Goal: Navigation & Orientation: Find specific page/section

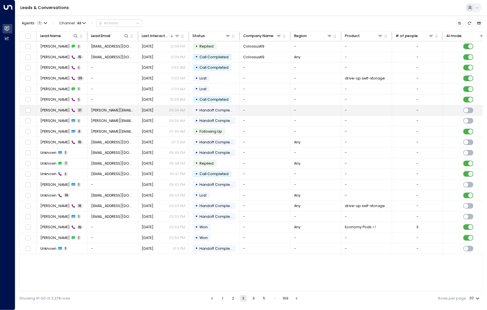
click at [51, 109] on span "[PERSON_NAME]" at bounding box center [54, 110] width 29 height 5
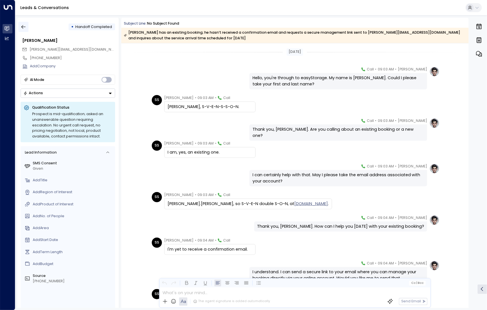
click at [25, 28] on icon "button" at bounding box center [24, 27] width 6 height 6
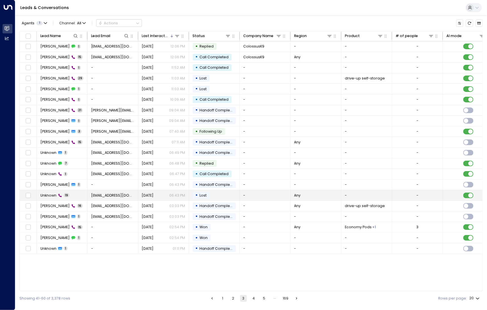
click at [52, 193] on span "Unknown" at bounding box center [48, 195] width 16 height 5
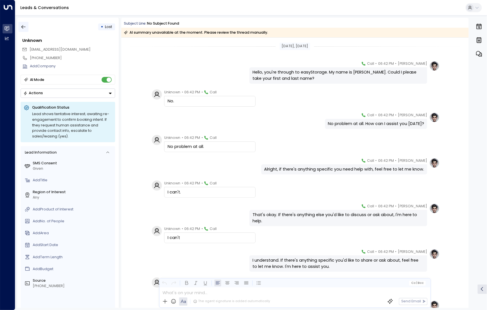
click at [27, 27] on button "button" at bounding box center [23, 27] width 10 height 10
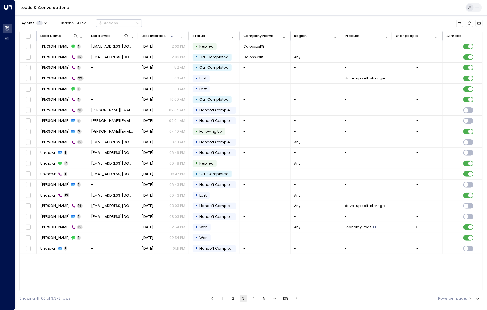
click at [225, 298] on button "1" at bounding box center [222, 298] width 7 height 7
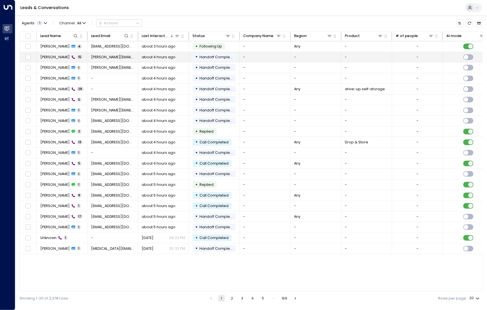
click at [60, 56] on span "[PERSON_NAME]" at bounding box center [54, 57] width 29 height 5
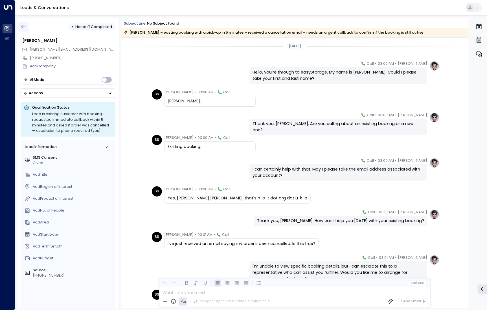
click at [26, 28] on button "button" at bounding box center [23, 27] width 10 height 10
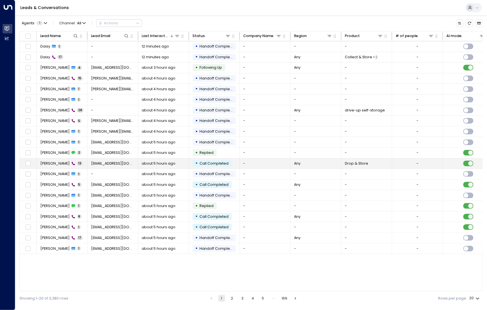
click at [51, 163] on span "[PERSON_NAME]" at bounding box center [54, 163] width 29 height 5
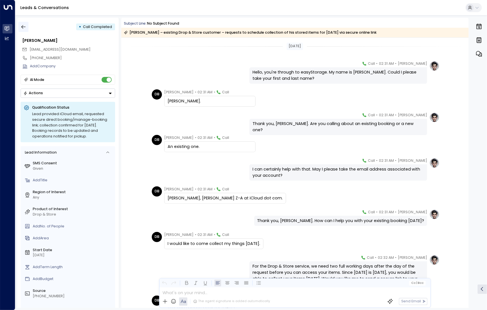
click at [23, 28] on icon "button" at bounding box center [23, 27] width 4 height 4
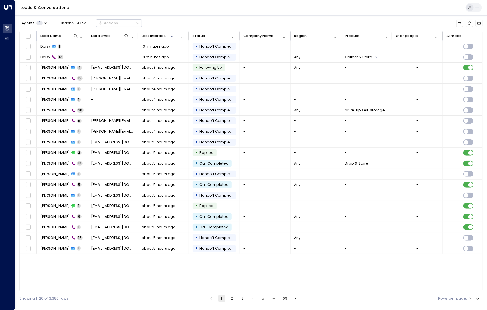
click at [235, 298] on button "2" at bounding box center [232, 298] width 7 height 7
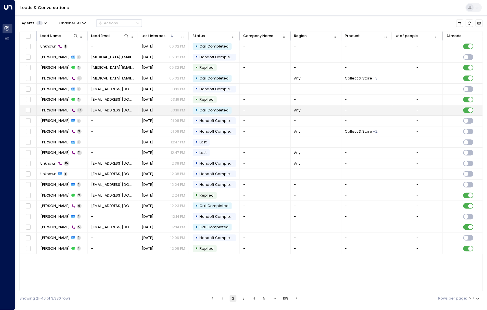
click at [60, 111] on span "[PERSON_NAME]" at bounding box center [54, 110] width 29 height 5
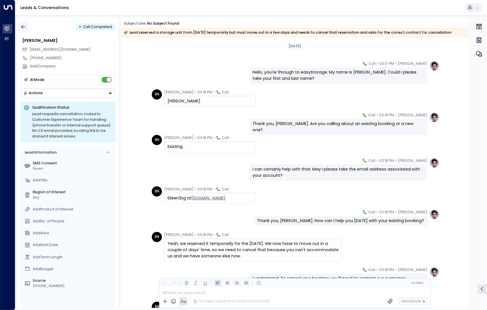
click at [25, 26] on icon "button" at bounding box center [24, 27] width 6 height 6
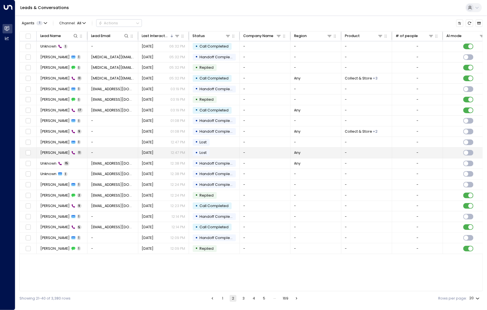
click at [58, 153] on span "[PERSON_NAME]" at bounding box center [54, 152] width 29 height 5
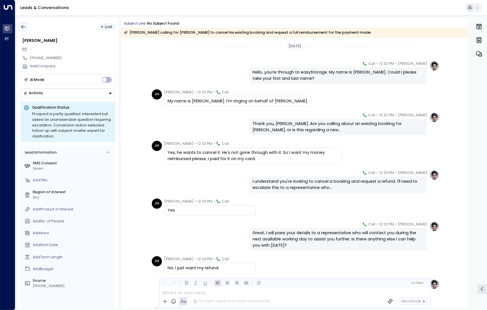
click at [24, 25] on icon "button" at bounding box center [24, 27] width 6 height 6
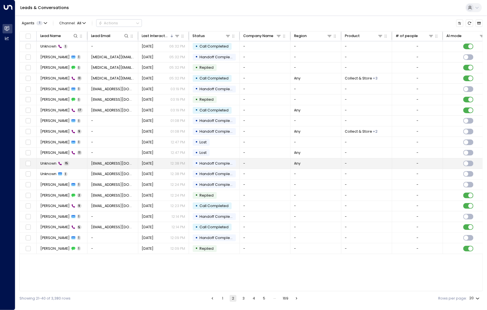
click at [50, 163] on span "Unknown" at bounding box center [48, 163] width 16 height 5
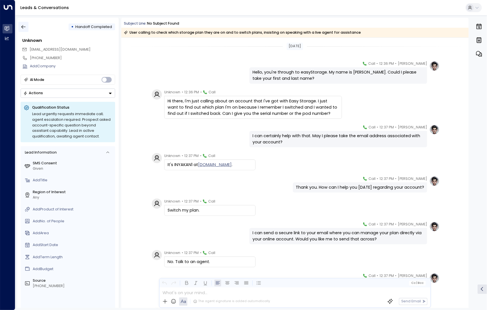
click at [25, 27] on icon "button" at bounding box center [23, 27] width 4 height 4
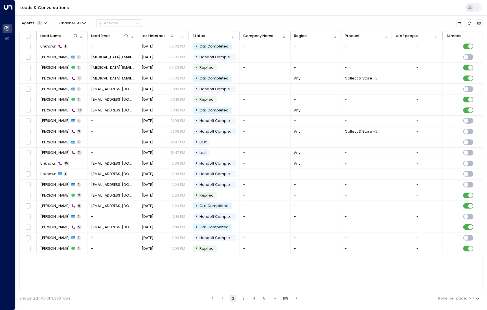
click at [241, 296] on button "3" at bounding box center [243, 298] width 7 height 7
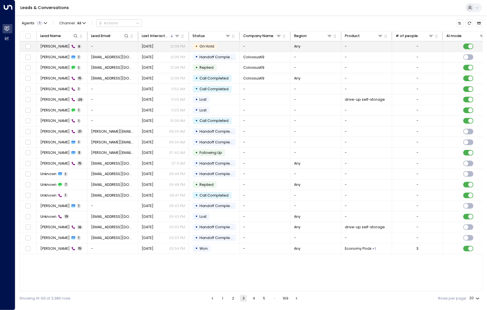
click at [53, 44] on span "[PERSON_NAME]" at bounding box center [54, 46] width 29 height 5
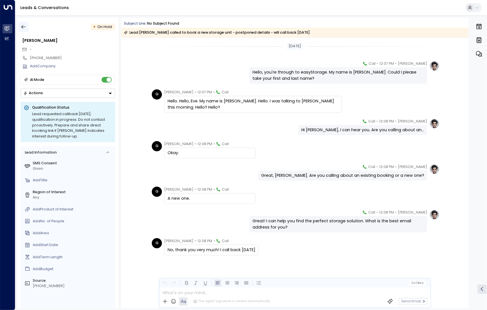
click at [26, 30] on button "button" at bounding box center [23, 27] width 10 height 10
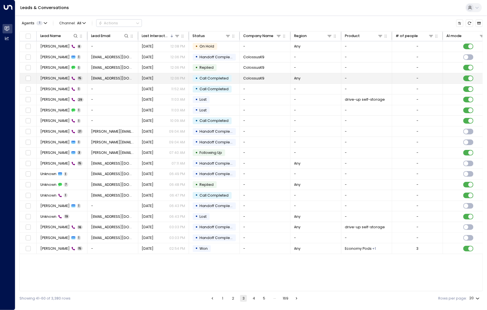
click at [71, 76] on icon at bounding box center [73, 78] width 4 height 4
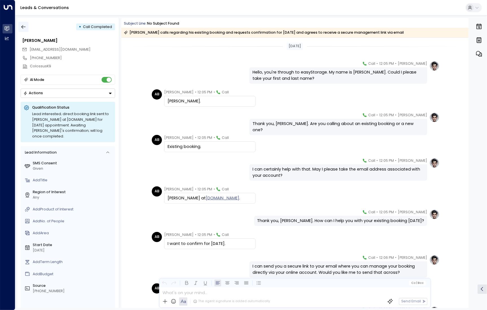
click at [24, 27] on icon "button" at bounding box center [23, 27] width 4 height 4
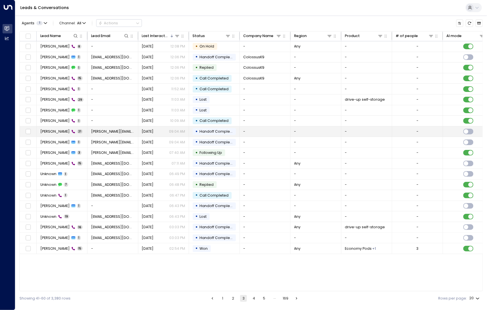
click at [51, 132] on span "[PERSON_NAME]" at bounding box center [54, 131] width 29 height 5
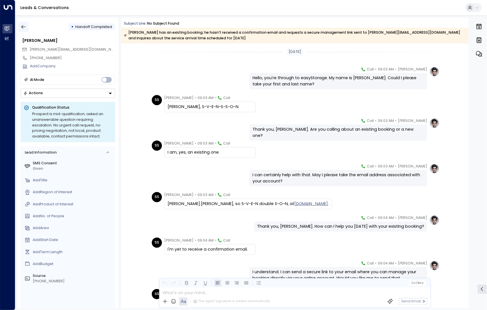
click at [25, 27] on icon "button" at bounding box center [24, 27] width 6 height 6
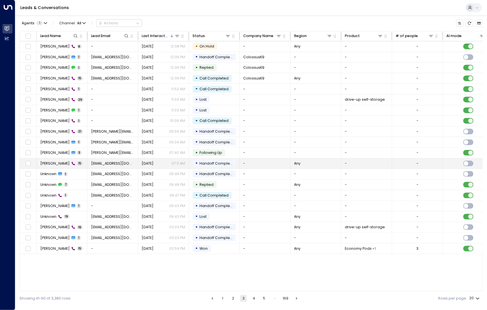
click at [51, 165] on td "[PERSON_NAME] 15" at bounding box center [62, 163] width 51 height 10
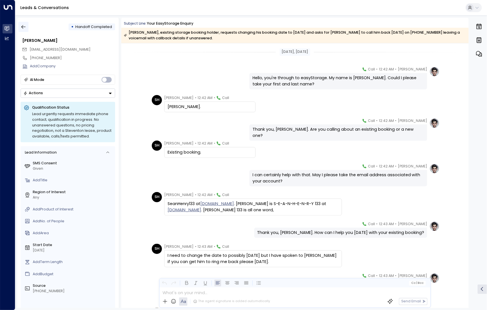
click at [25, 28] on icon "button" at bounding box center [24, 27] width 6 height 6
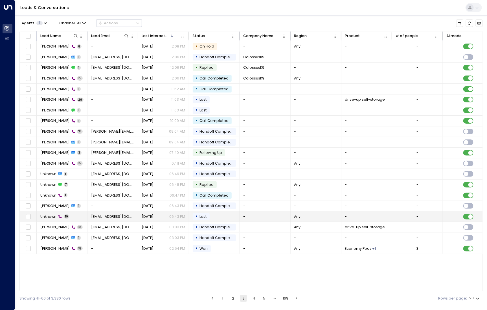
click at [53, 215] on span "Unknown" at bounding box center [48, 216] width 16 height 5
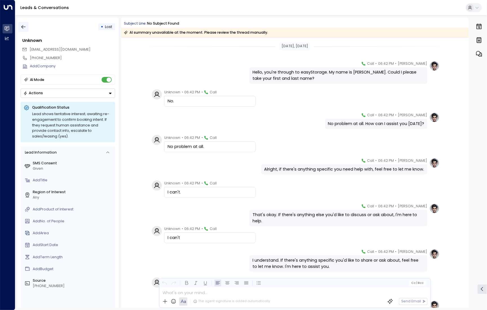
click at [26, 28] on icon "button" at bounding box center [24, 27] width 6 height 6
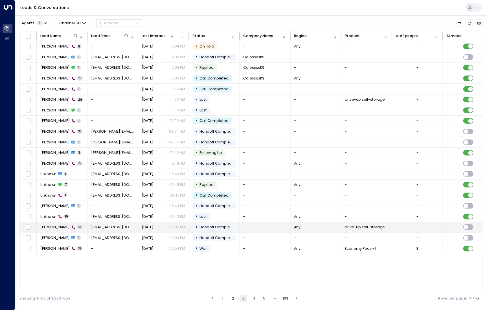
click at [57, 230] on td "[PERSON_NAME] 16" at bounding box center [62, 227] width 51 height 10
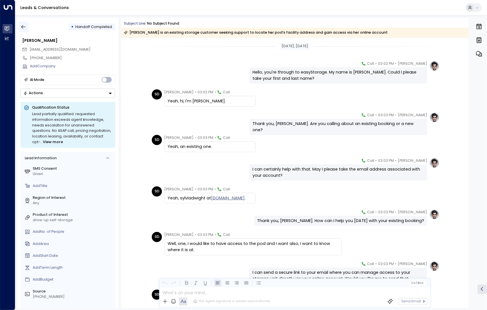
click at [23, 28] on icon "button" at bounding box center [24, 27] width 6 height 6
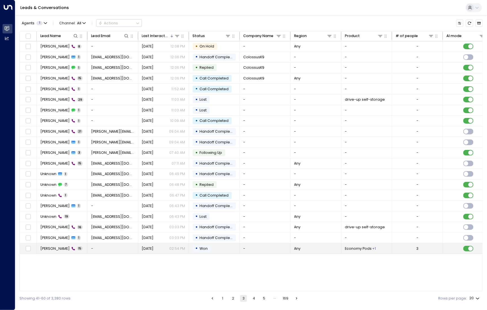
click at [56, 247] on span "[PERSON_NAME]" at bounding box center [54, 248] width 29 height 5
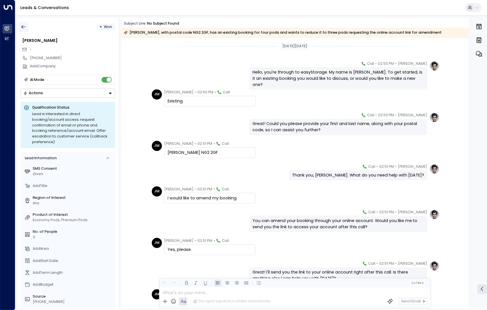
click at [21, 29] on icon "button" at bounding box center [24, 27] width 6 height 6
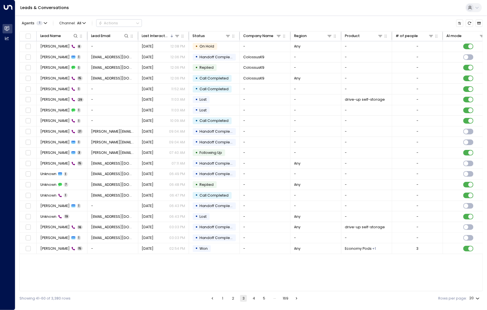
click at [254, 300] on button "4" at bounding box center [254, 298] width 7 height 7
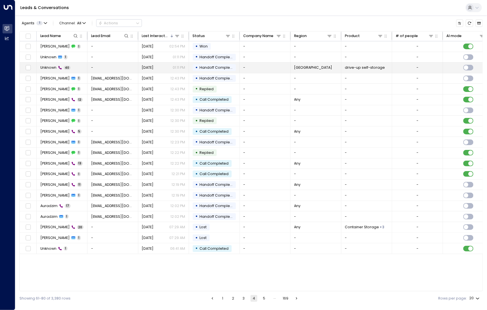
click at [51, 70] on td "Unknown 40" at bounding box center [62, 67] width 51 height 10
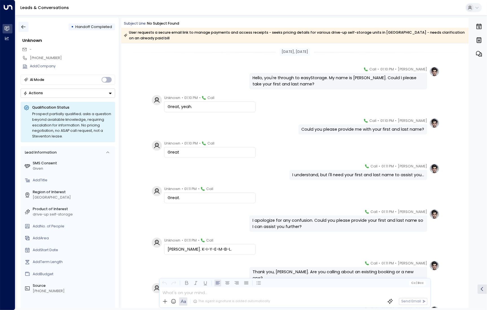
click at [22, 28] on icon "button" at bounding box center [23, 27] width 4 height 4
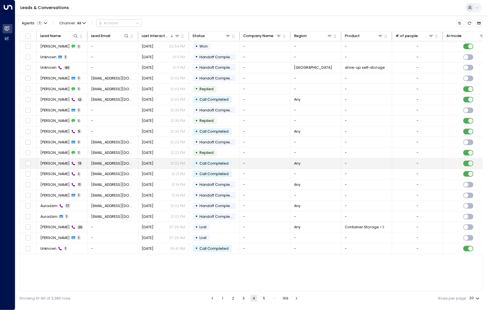
click at [54, 162] on span "[PERSON_NAME]" at bounding box center [54, 163] width 29 height 5
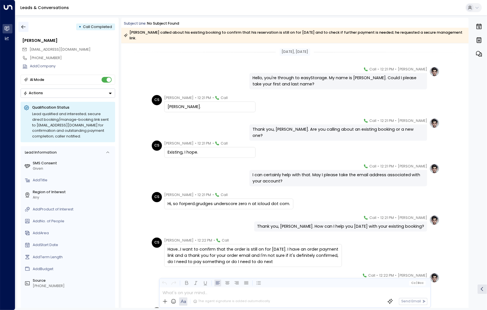
click at [25, 27] on icon "button" at bounding box center [24, 27] width 6 height 6
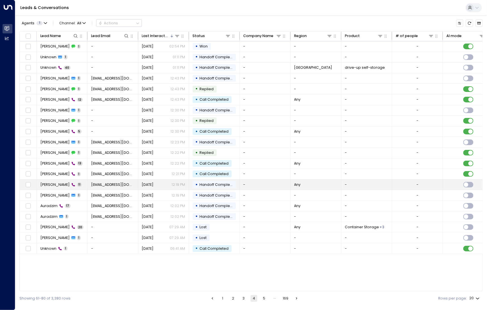
click at [49, 182] on span "[PERSON_NAME]" at bounding box center [54, 184] width 29 height 5
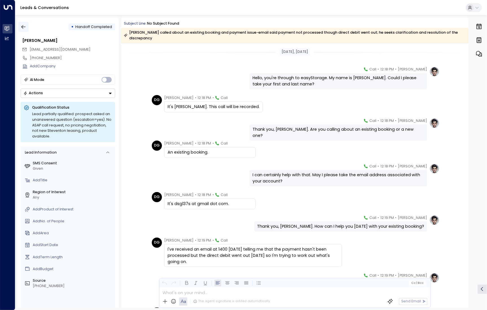
click at [24, 29] on icon "button" at bounding box center [24, 27] width 6 height 6
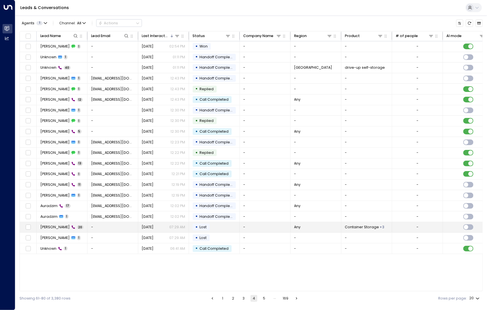
click at [51, 224] on span "[PERSON_NAME]" at bounding box center [54, 226] width 29 height 5
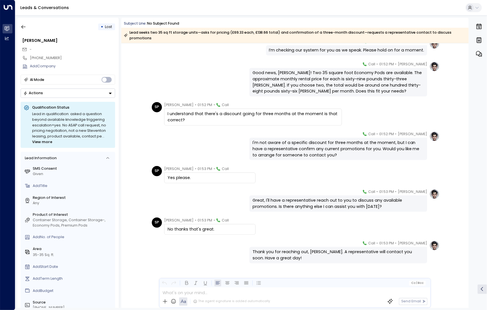
scroll to position [355, 0]
click at [21, 25] on icon "button" at bounding box center [24, 27] width 6 height 6
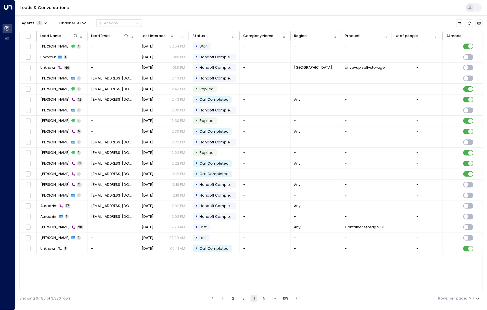
click at [261, 300] on ul "1 2 3 4 5 … 169" at bounding box center [255, 298] width 92 height 7
click at [264, 297] on button "5" at bounding box center [264, 298] width 7 height 7
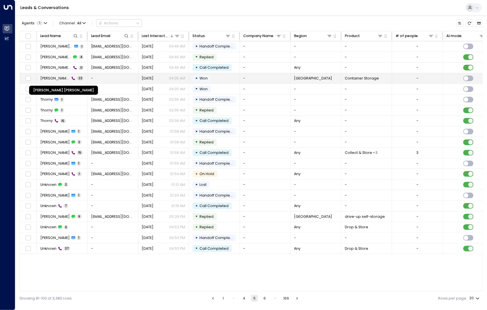
click at [57, 79] on span "[PERSON_NAME] [PERSON_NAME]" at bounding box center [55, 78] width 30 height 5
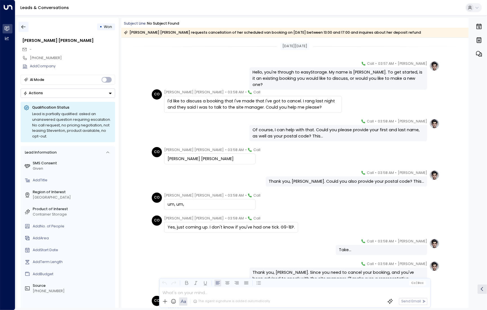
click at [28, 27] on button "button" at bounding box center [23, 27] width 10 height 10
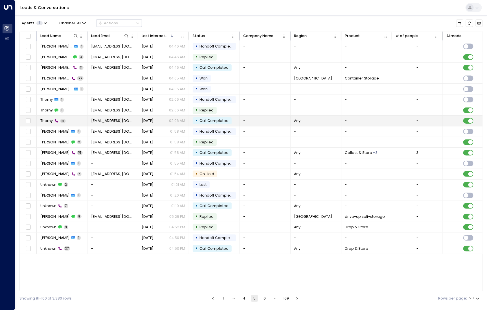
click at [51, 119] on span "Thorny" at bounding box center [46, 120] width 12 height 5
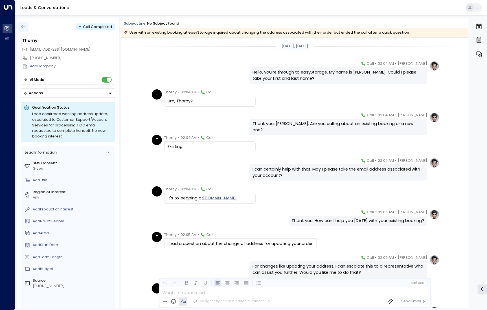
click at [20, 29] on button "button" at bounding box center [23, 27] width 10 height 10
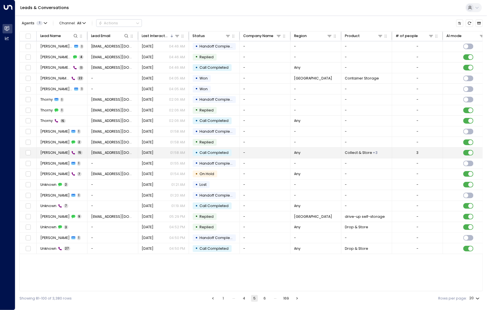
click at [52, 153] on span "[PERSON_NAME]" at bounding box center [54, 152] width 29 height 5
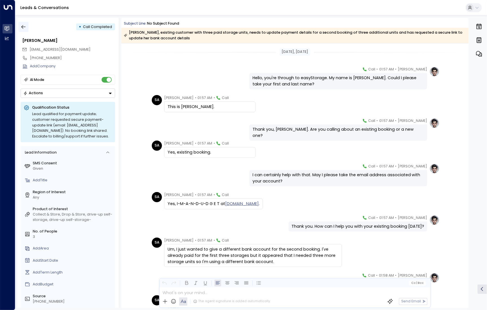
click at [25, 25] on icon "button" at bounding box center [24, 27] width 6 height 6
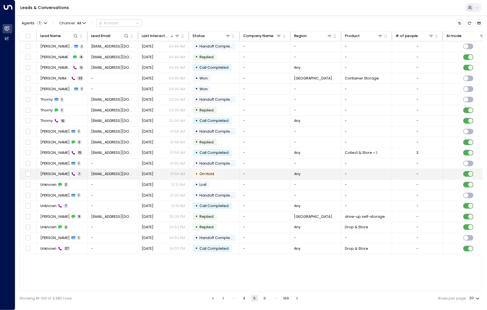
click at [50, 171] on span "[PERSON_NAME]" at bounding box center [54, 173] width 29 height 5
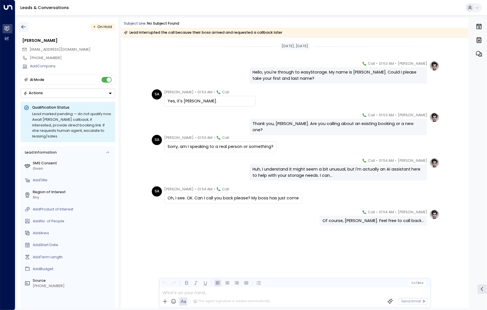
click at [19, 27] on button "button" at bounding box center [23, 27] width 10 height 10
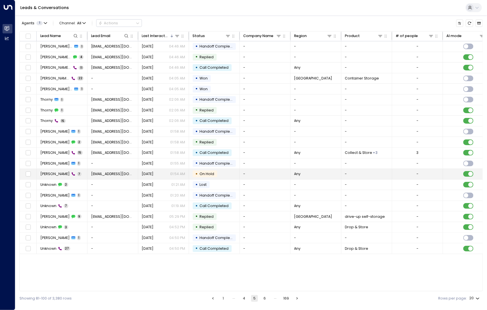
click at [49, 175] on span "[PERSON_NAME]" at bounding box center [54, 173] width 29 height 5
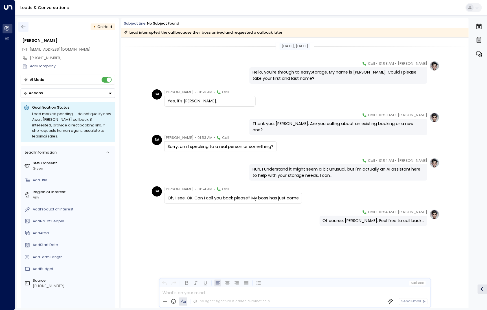
click at [25, 27] on icon "button" at bounding box center [24, 27] width 6 height 6
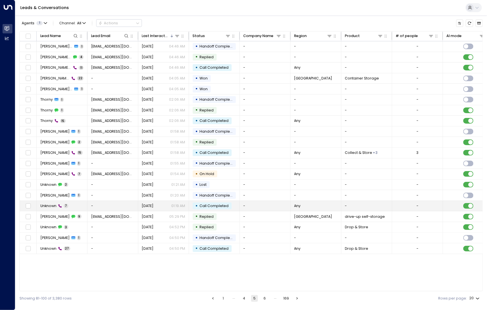
click at [51, 206] on span "Unknown" at bounding box center [48, 205] width 16 height 5
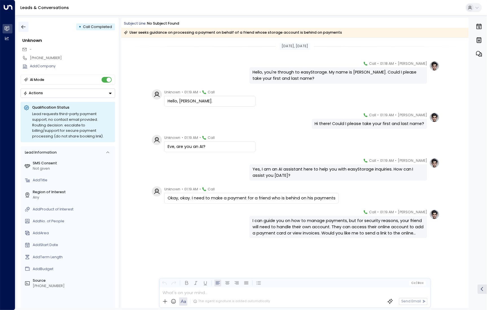
click at [27, 29] on button "button" at bounding box center [23, 27] width 10 height 10
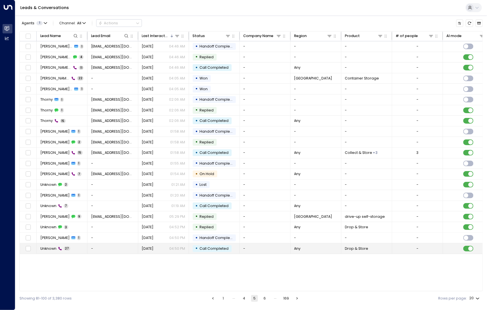
click at [49, 246] on span "Unknown" at bounding box center [48, 248] width 16 height 5
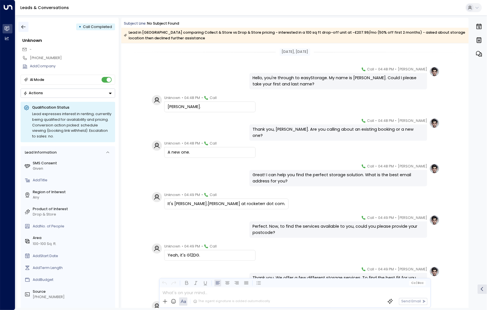
click at [21, 26] on icon "button" at bounding box center [24, 27] width 6 height 6
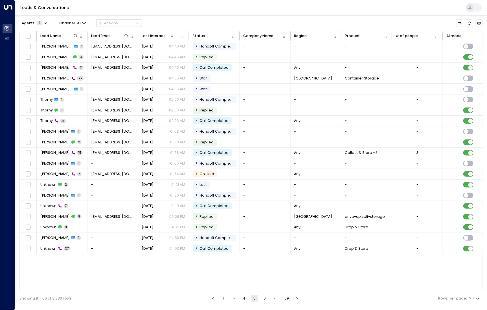
click at [265, 298] on button "6" at bounding box center [265, 298] width 7 height 7
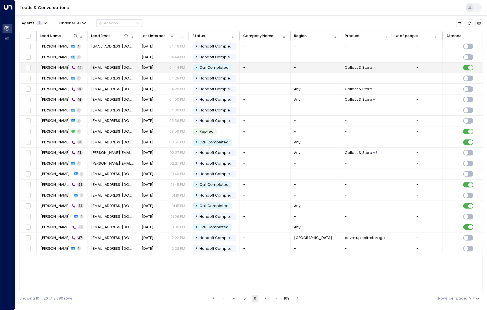
click at [53, 65] on span "[PERSON_NAME]" at bounding box center [54, 67] width 29 height 5
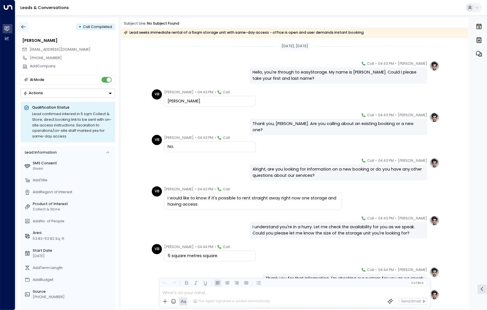
click at [23, 26] on icon "button" at bounding box center [24, 27] width 6 height 6
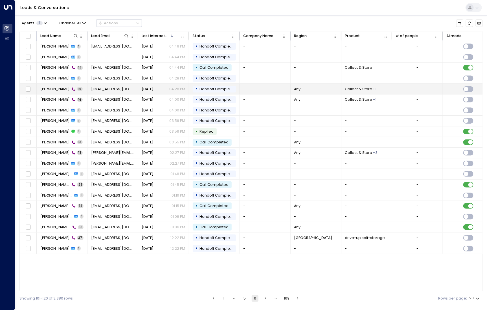
click at [60, 92] on td "[PERSON_NAME] 16" at bounding box center [62, 89] width 51 height 10
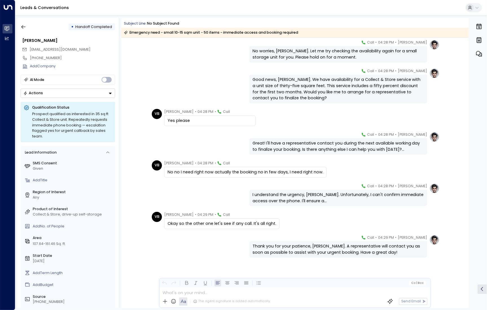
scroll to position [222, 0]
click at [25, 26] on icon "button" at bounding box center [24, 27] width 6 height 6
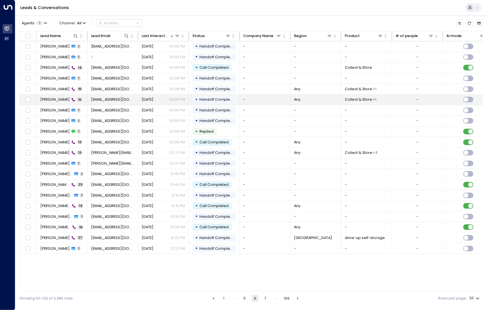
click at [57, 101] on span "[PERSON_NAME]" at bounding box center [54, 99] width 29 height 5
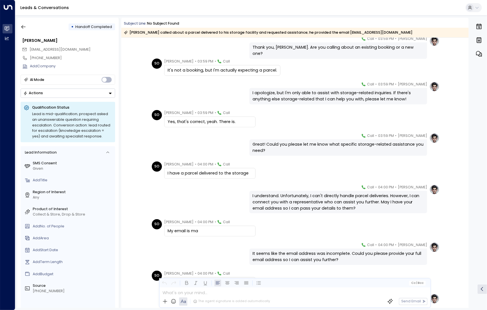
scroll to position [78, 0]
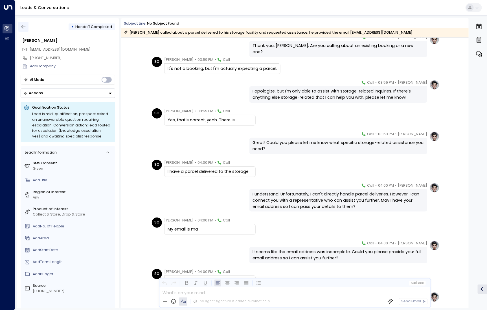
click at [27, 28] on button "button" at bounding box center [23, 27] width 10 height 10
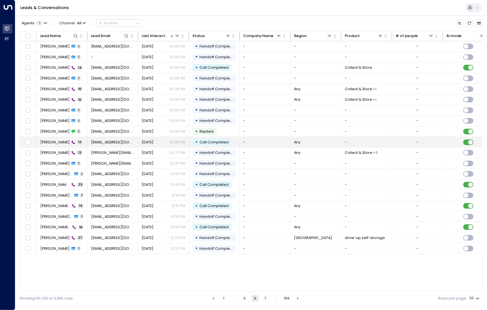
click at [53, 145] on td "[PERSON_NAME] Justice 13" at bounding box center [62, 142] width 51 height 10
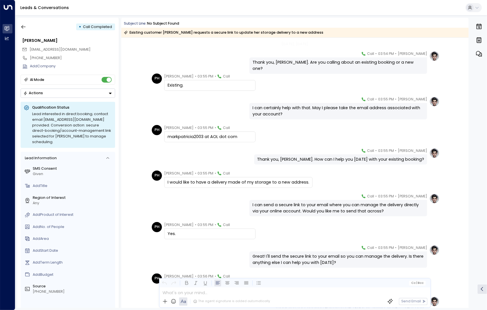
scroll to position [117, 0]
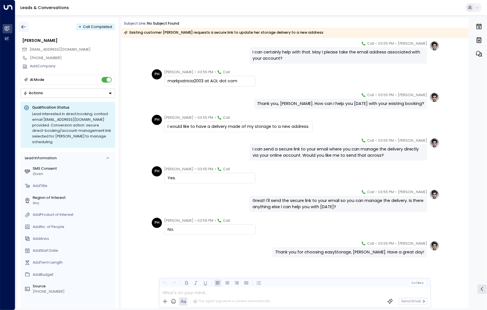
click at [27, 28] on button "button" at bounding box center [23, 27] width 10 height 10
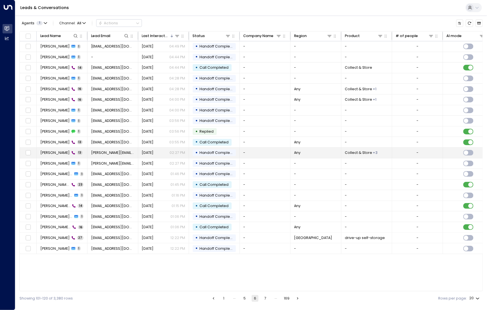
click at [52, 154] on span "[PERSON_NAME]" at bounding box center [54, 152] width 29 height 5
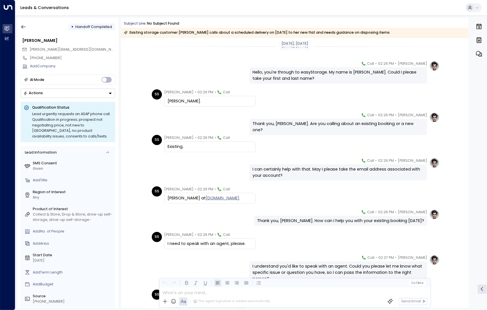
scroll to position [141, 0]
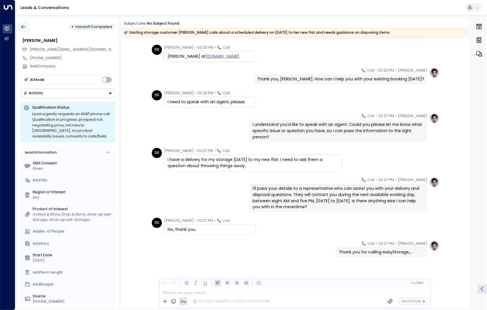
click at [27, 29] on button "button" at bounding box center [23, 27] width 10 height 10
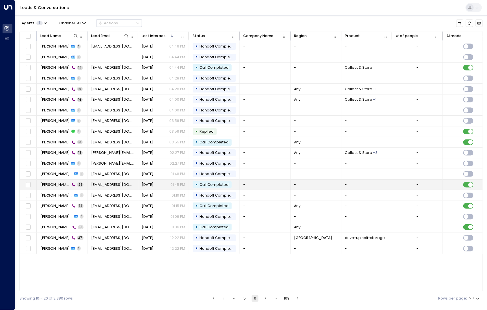
click at [46, 182] on span "[PERSON_NAME] Hills" at bounding box center [55, 184] width 30 height 5
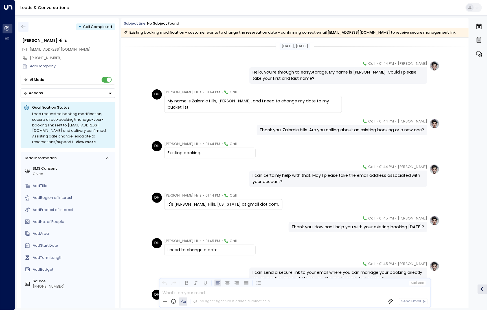
click at [22, 25] on icon "button" at bounding box center [24, 27] width 6 height 6
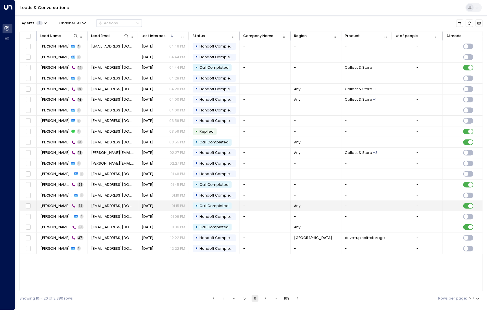
click at [52, 208] on td "[PERSON_NAME] Hills 14" at bounding box center [62, 206] width 51 height 10
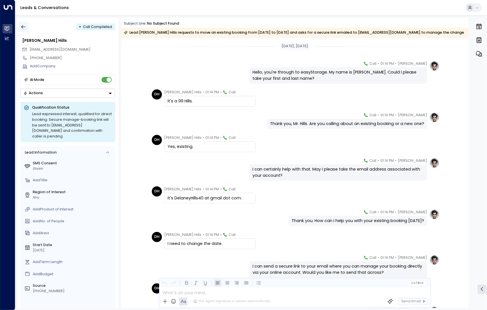
click at [24, 27] on icon "button" at bounding box center [24, 27] width 6 height 6
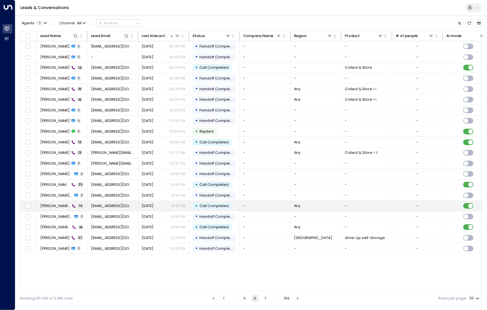
click at [53, 206] on span "[PERSON_NAME] Hills" at bounding box center [55, 205] width 30 height 5
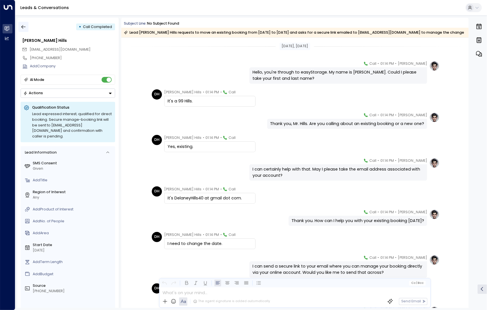
click at [21, 25] on icon "button" at bounding box center [24, 27] width 6 height 6
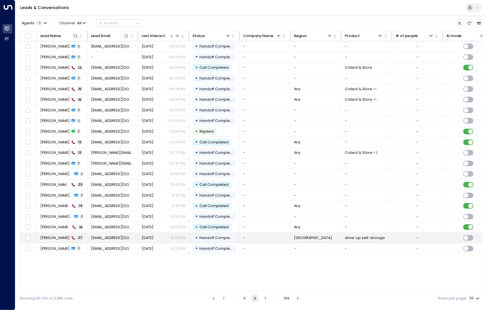
click at [49, 238] on span "[PERSON_NAME]" at bounding box center [54, 237] width 29 height 5
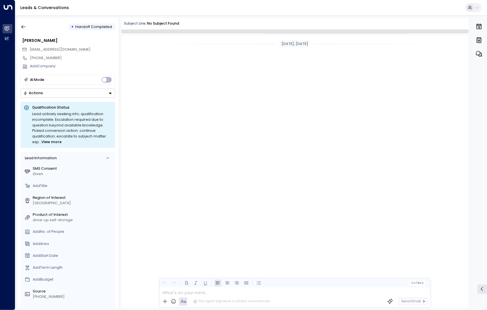
scroll to position [1194, 0]
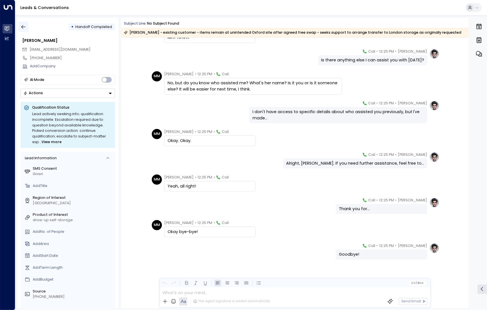
click at [24, 29] on icon "button" at bounding box center [24, 27] width 6 height 6
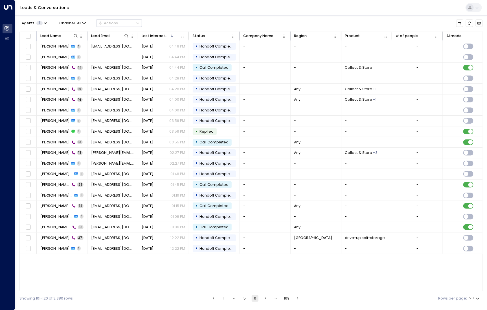
click at [265, 298] on button "7" at bounding box center [265, 298] width 7 height 7
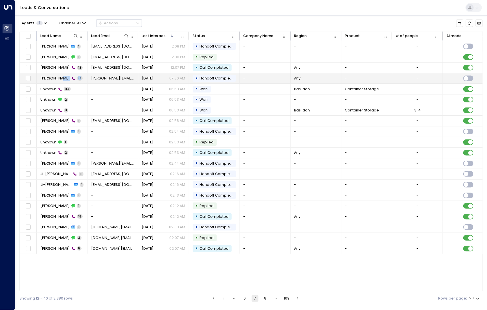
click at [58, 80] on td "[PERSON_NAME] 17" at bounding box center [62, 78] width 51 height 10
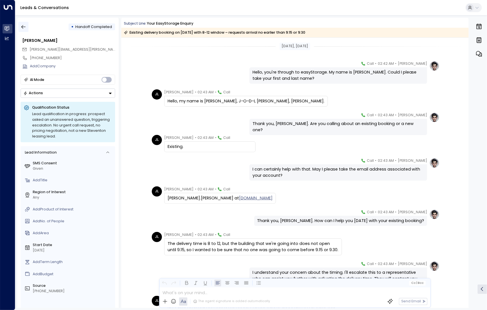
click at [26, 31] on button "button" at bounding box center [23, 27] width 10 height 10
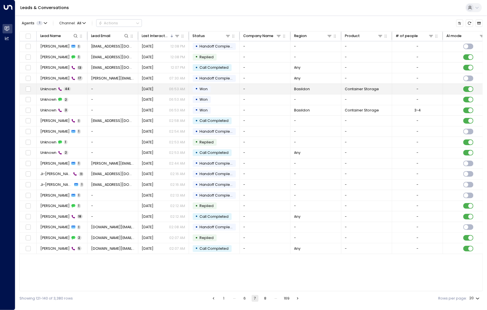
click at [47, 91] on td "Unknown 44" at bounding box center [62, 89] width 51 height 10
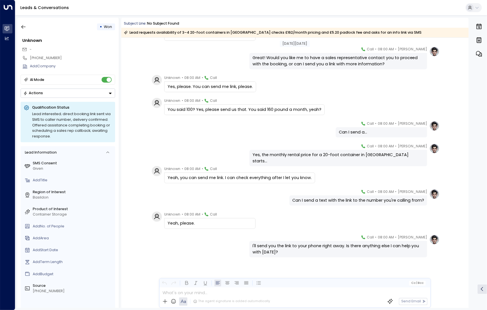
scroll to position [846, 0]
click at [24, 26] on icon "button" at bounding box center [24, 27] width 6 height 6
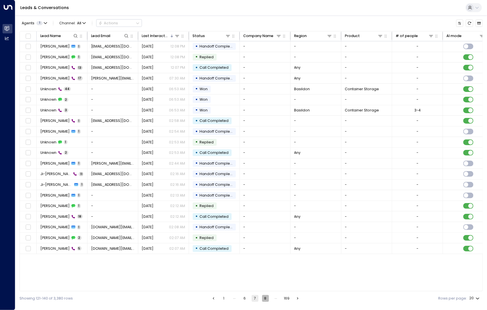
click at [266, 297] on button "8" at bounding box center [265, 298] width 7 height 7
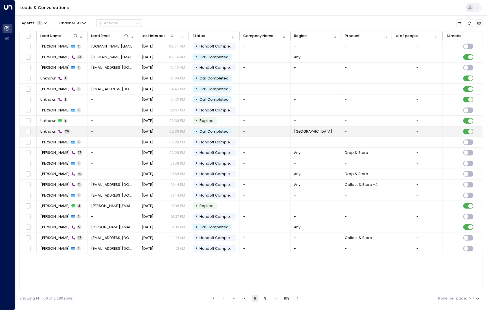
click at [54, 129] on span "Unknown" at bounding box center [48, 131] width 16 height 5
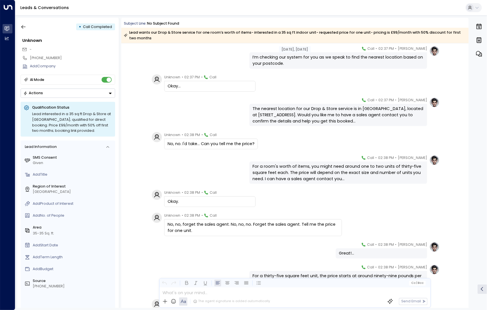
scroll to position [596, 0]
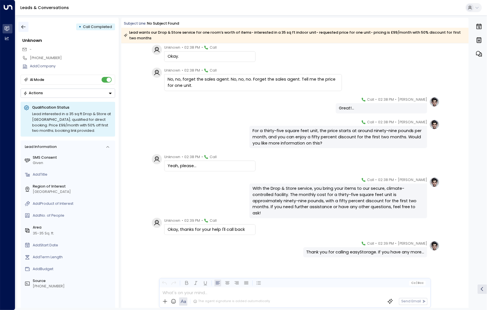
click at [25, 29] on icon "button" at bounding box center [24, 27] width 6 height 6
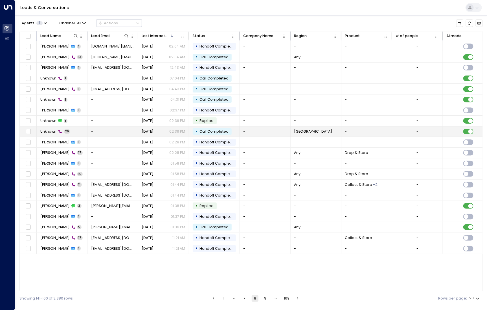
click at [52, 132] on span "Unknown" at bounding box center [48, 131] width 16 height 5
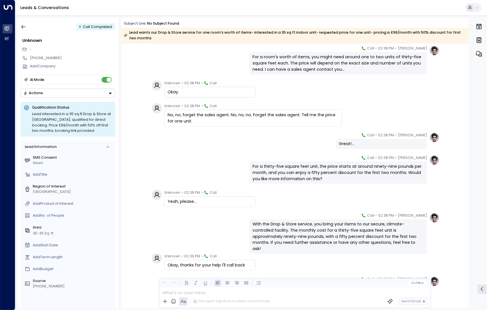
scroll to position [596, 0]
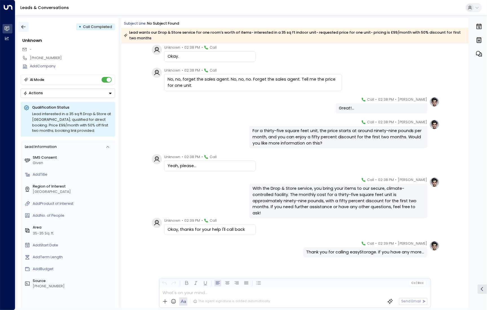
click at [23, 29] on icon "button" at bounding box center [24, 27] width 6 height 6
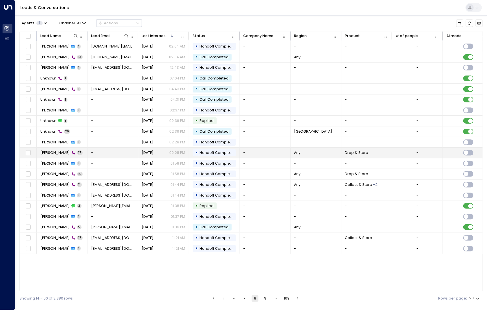
click at [56, 154] on td "Akam Charnanda 17" at bounding box center [62, 152] width 51 height 10
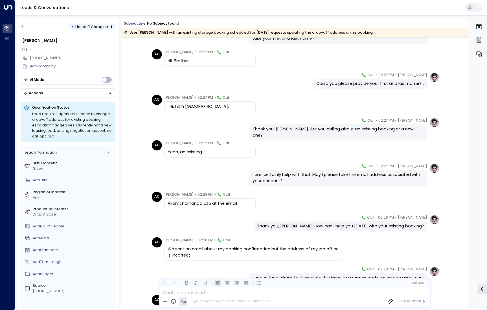
scroll to position [53, 0]
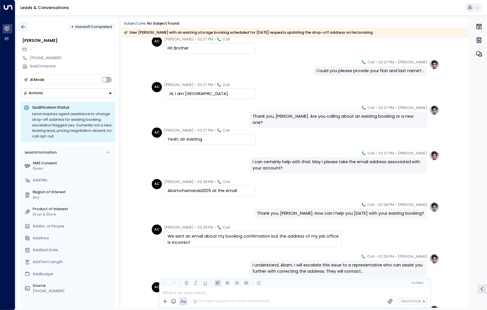
click at [25, 28] on icon "button" at bounding box center [24, 27] width 6 height 6
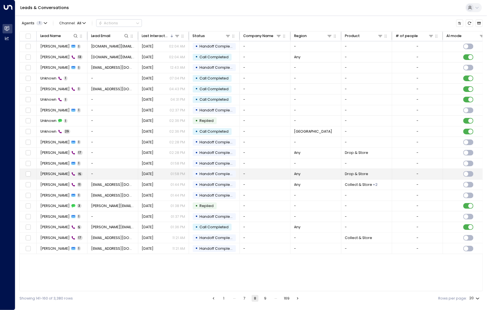
click at [56, 175] on span "[PERSON_NAME]" at bounding box center [54, 173] width 29 height 5
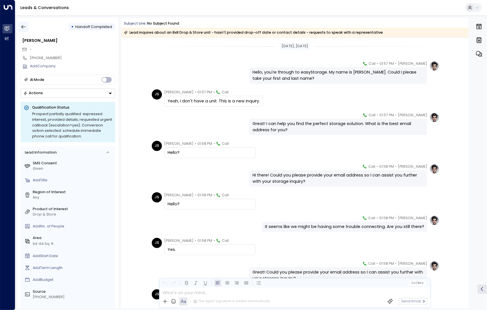
click at [25, 28] on icon "button" at bounding box center [24, 27] width 6 height 6
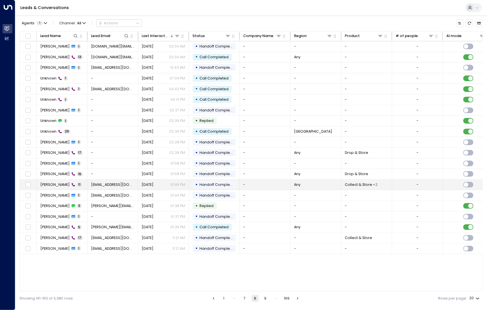
click at [51, 188] on td "[PERSON_NAME] 11" at bounding box center [62, 184] width 51 height 10
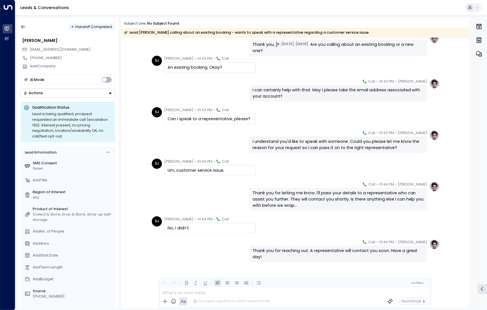
scroll to position [71, 0]
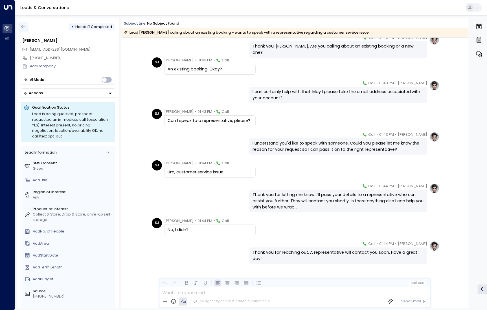
click at [24, 29] on icon "button" at bounding box center [24, 27] width 6 height 6
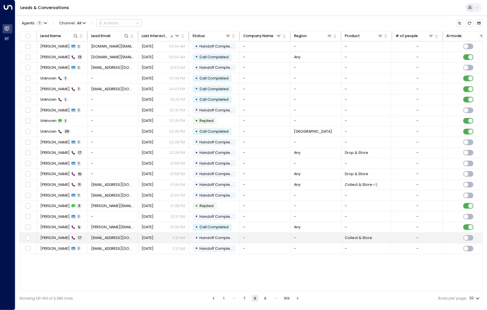
click at [53, 236] on span "[PERSON_NAME]" at bounding box center [54, 237] width 29 height 5
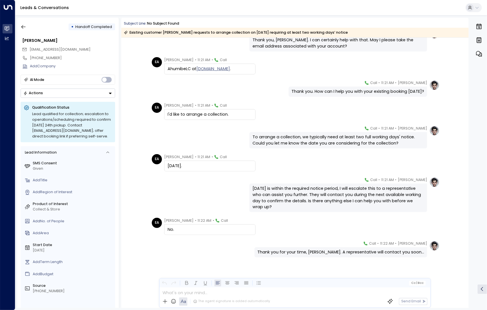
scroll to position [232, 0]
click at [23, 24] on icon "button" at bounding box center [24, 27] width 6 height 6
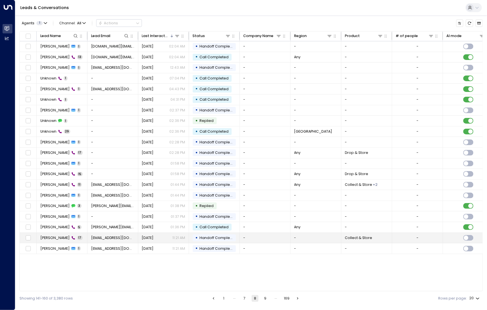
click at [58, 236] on span "[PERSON_NAME]" at bounding box center [54, 237] width 29 height 5
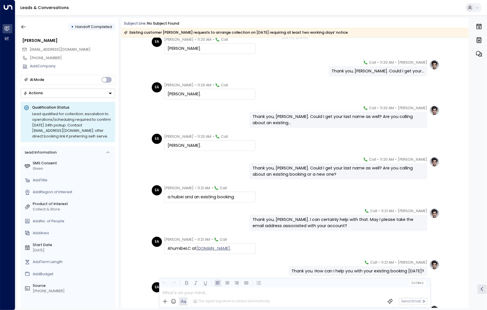
scroll to position [69, 0]
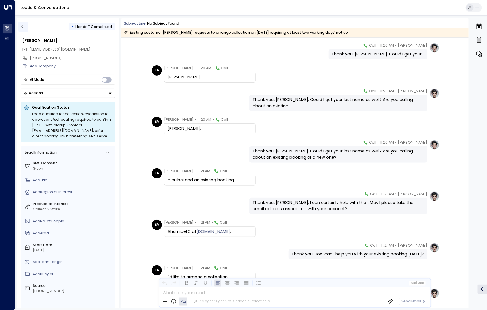
click at [22, 27] on icon "button" at bounding box center [23, 27] width 4 height 4
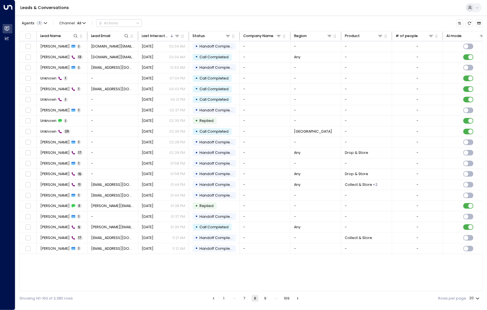
click at [269, 295] on button "9" at bounding box center [265, 298] width 7 height 7
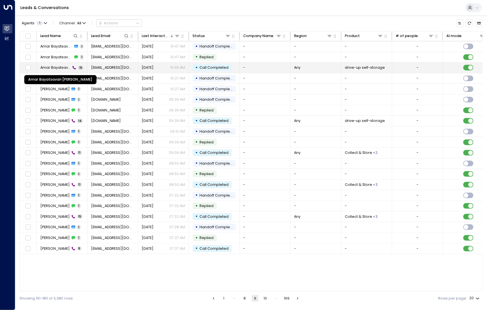
click at [53, 65] on span "Amar Bayatsavan [PERSON_NAME]" at bounding box center [55, 67] width 31 height 5
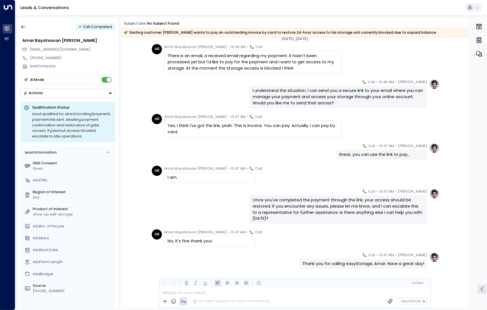
scroll to position [188, 0]
click at [26, 29] on icon "button" at bounding box center [24, 27] width 6 height 6
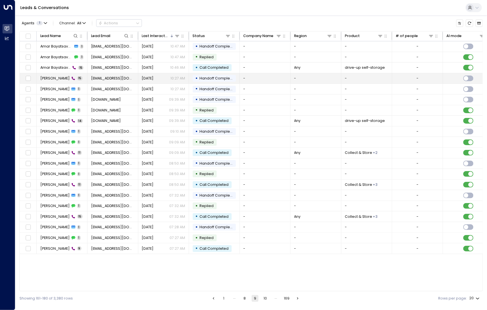
click at [58, 77] on span "[PERSON_NAME]" at bounding box center [54, 78] width 29 height 5
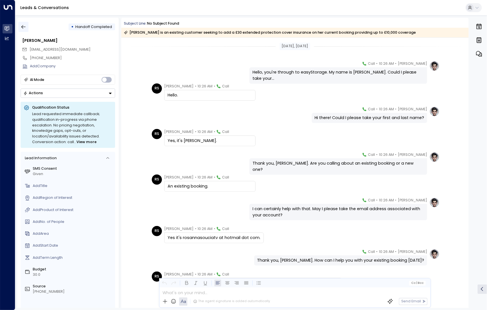
click at [23, 26] on icon "button" at bounding box center [24, 27] width 6 height 6
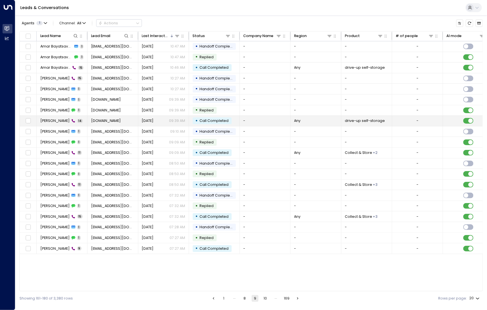
click at [48, 120] on span "[PERSON_NAME]" at bounding box center [54, 120] width 29 height 5
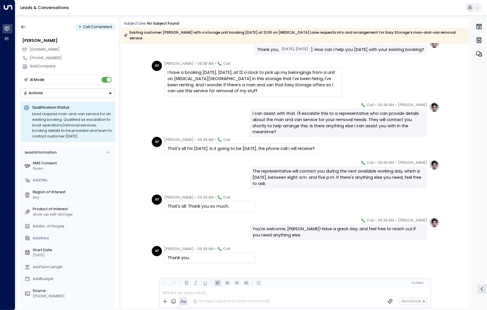
scroll to position [177, 0]
click at [25, 24] on icon "button" at bounding box center [24, 27] width 6 height 6
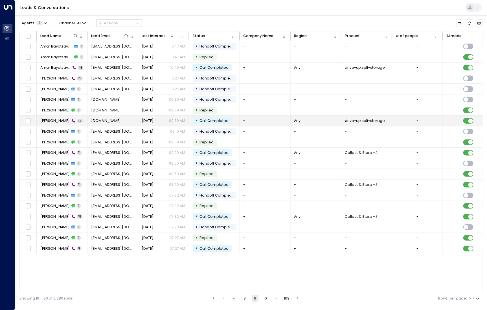
click at [58, 120] on span "[PERSON_NAME]" at bounding box center [54, 120] width 29 height 5
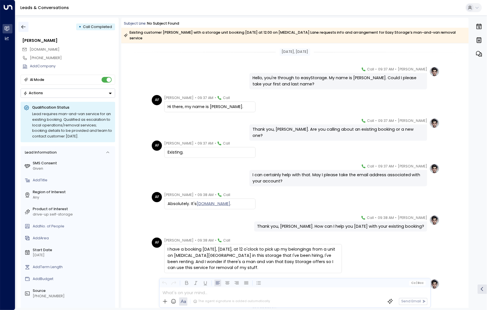
click at [26, 25] on button "button" at bounding box center [23, 27] width 10 height 10
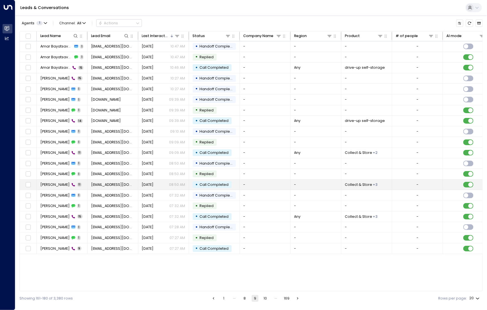
click at [56, 183] on span "[PERSON_NAME]" at bounding box center [54, 184] width 29 height 5
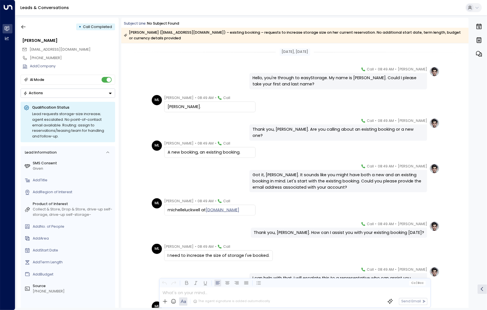
click at [462, 7] on div "Leads & Conversations" at bounding box center [251, 8] width 472 height 16
click at [471, 8] on icon at bounding box center [471, 8] width 4 height 4
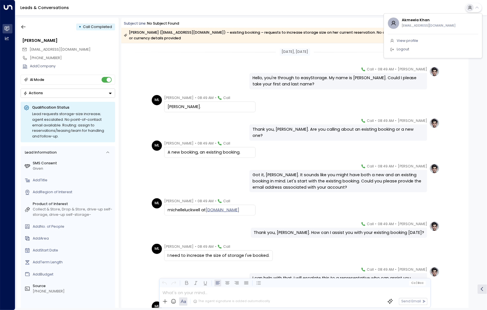
click at [230, 158] on div at bounding box center [243, 155] width 487 height 310
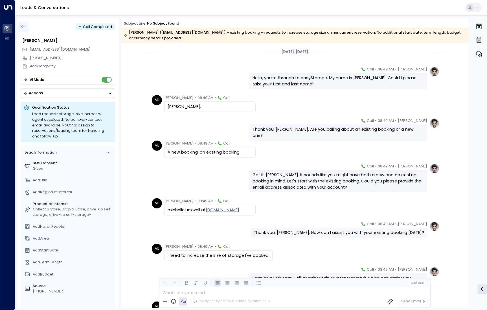
click at [24, 24] on icon "button" at bounding box center [24, 27] width 6 height 6
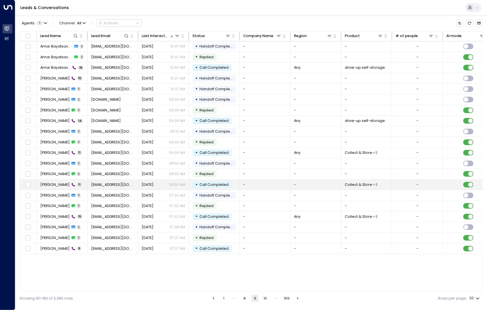
click at [50, 182] on span "[PERSON_NAME]" at bounding box center [54, 184] width 29 height 5
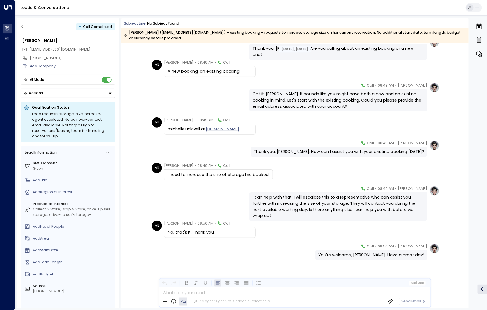
scroll to position [84, 0]
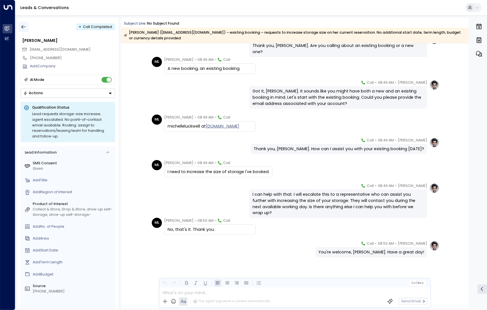
click at [26, 27] on button "button" at bounding box center [23, 27] width 10 height 10
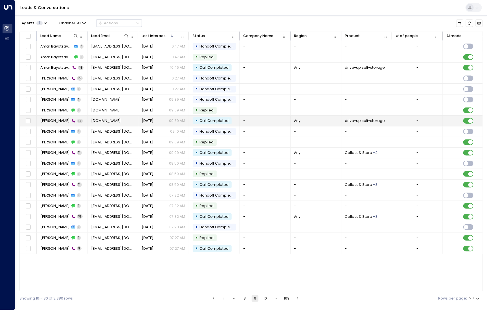
click at [61, 121] on span "[PERSON_NAME]" at bounding box center [54, 120] width 29 height 5
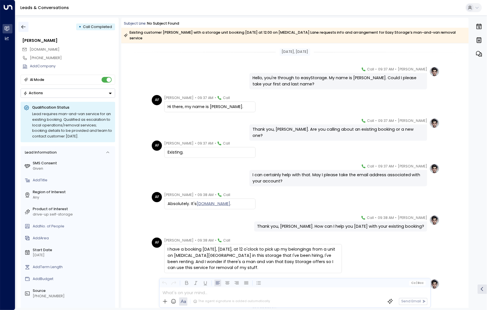
click at [26, 27] on icon "button" at bounding box center [24, 27] width 6 height 6
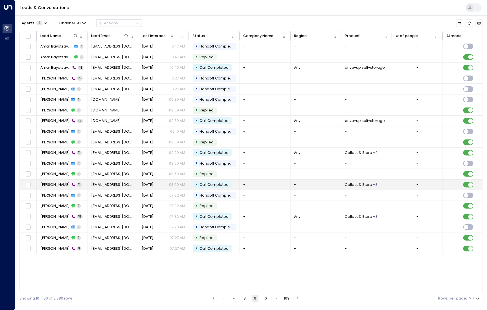
click at [60, 183] on span "[PERSON_NAME]" at bounding box center [54, 184] width 29 height 5
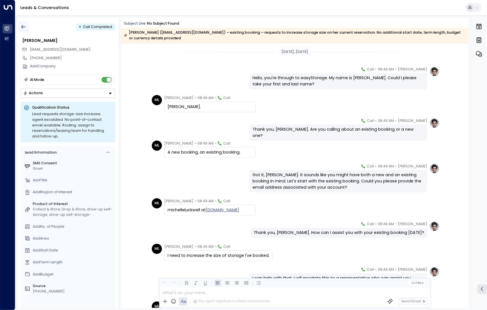
click at [23, 25] on icon "button" at bounding box center [24, 27] width 6 height 6
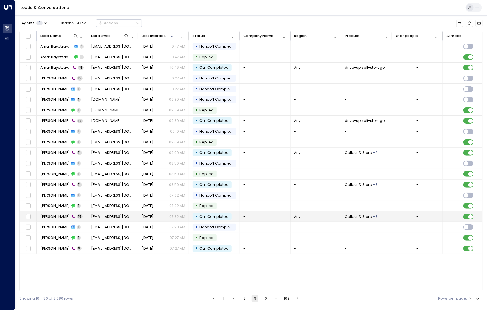
click at [56, 219] on td "[PERSON_NAME] 15" at bounding box center [62, 216] width 51 height 10
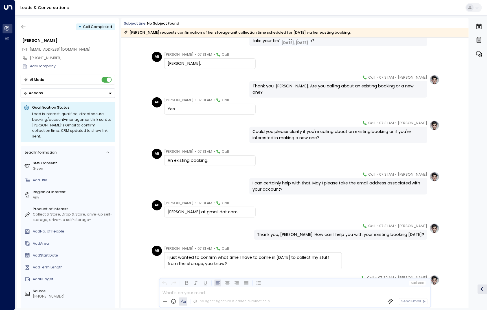
scroll to position [56, 0]
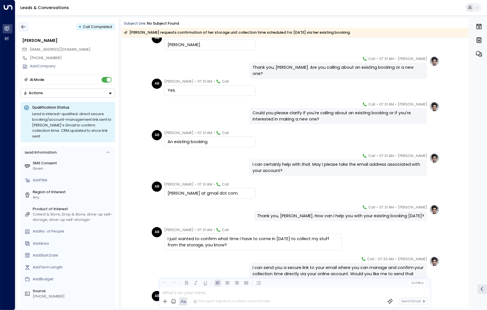
click at [25, 28] on icon "button" at bounding box center [24, 27] width 6 height 6
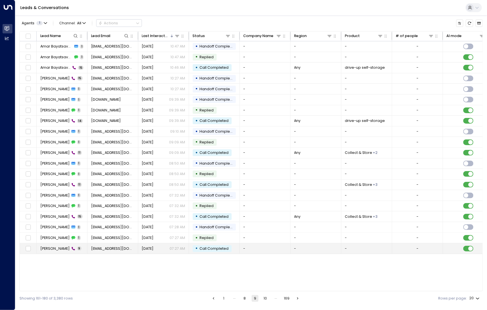
click at [53, 247] on span "[PERSON_NAME]" at bounding box center [54, 248] width 29 height 5
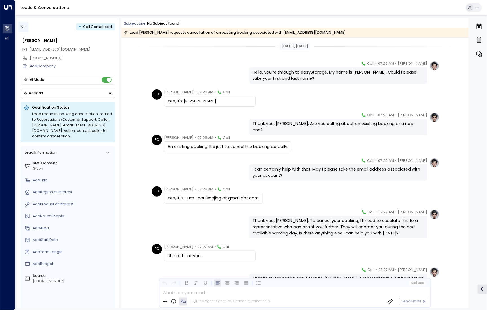
click at [21, 27] on icon "button" at bounding box center [24, 27] width 6 height 6
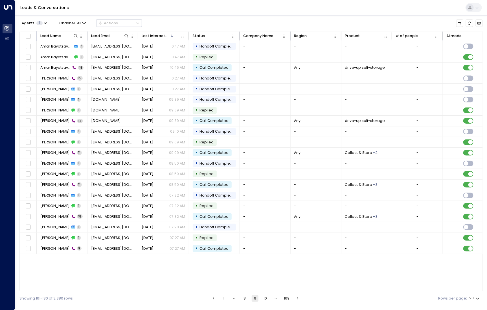
click at [262, 298] on ul "1 … 8 9 10 … 169" at bounding box center [256, 298] width 92 height 7
click at [267, 298] on button "10" at bounding box center [265, 298] width 7 height 7
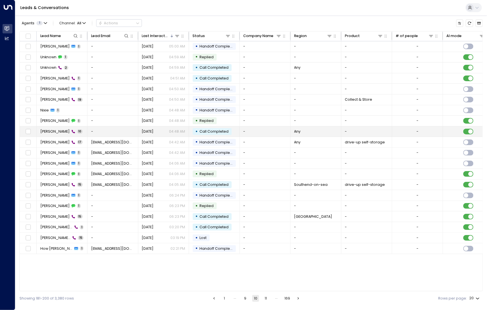
click at [53, 132] on span "[PERSON_NAME]" at bounding box center [54, 131] width 29 height 5
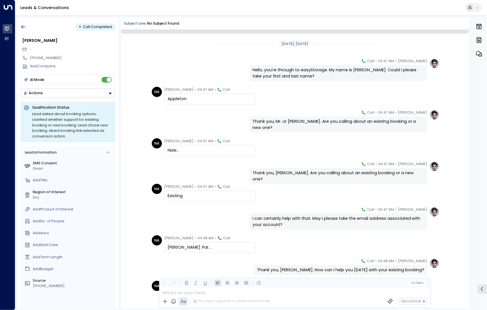
scroll to position [41, 0]
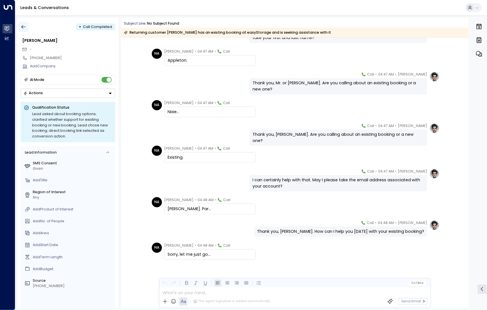
click at [21, 26] on icon "button" at bounding box center [24, 27] width 6 height 6
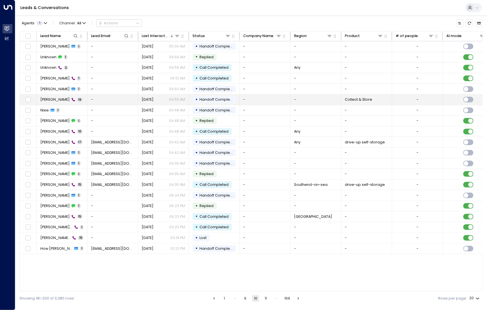
click at [39, 101] on td "[PERSON_NAME] 19" at bounding box center [62, 99] width 51 height 10
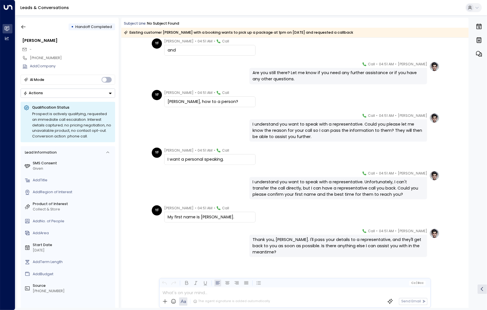
scroll to position [308, 0]
click at [28, 28] on button "button" at bounding box center [23, 27] width 10 height 10
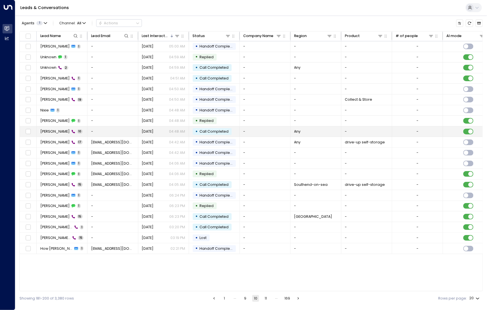
click at [51, 132] on span "[PERSON_NAME]" at bounding box center [54, 131] width 29 height 5
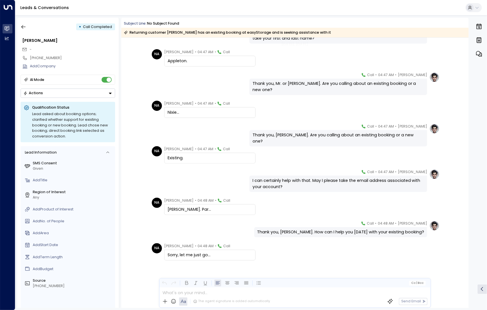
scroll to position [43, 0]
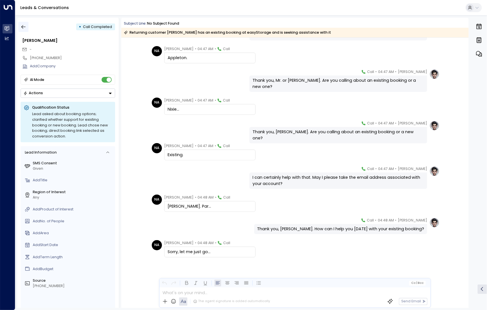
click at [25, 23] on button "button" at bounding box center [23, 27] width 10 height 10
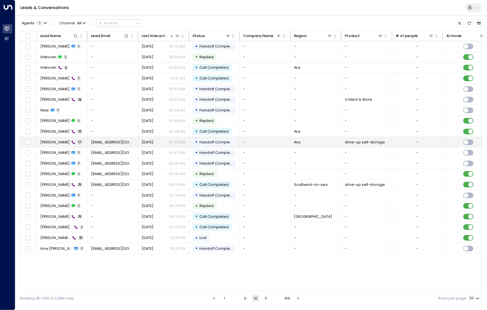
click at [50, 144] on td "[PERSON_NAME] 17" at bounding box center [62, 142] width 51 height 10
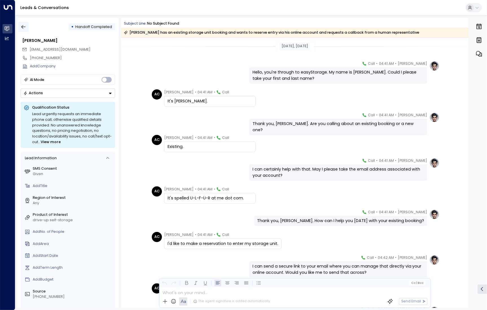
click at [27, 28] on button "button" at bounding box center [23, 27] width 10 height 10
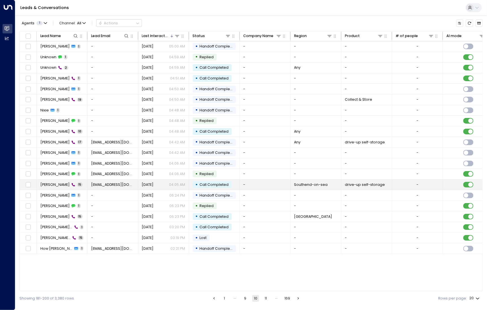
click at [55, 185] on span "[PERSON_NAME]" at bounding box center [54, 184] width 29 height 5
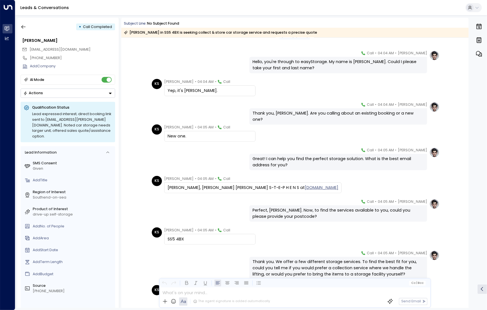
scroll to position [1, 0]
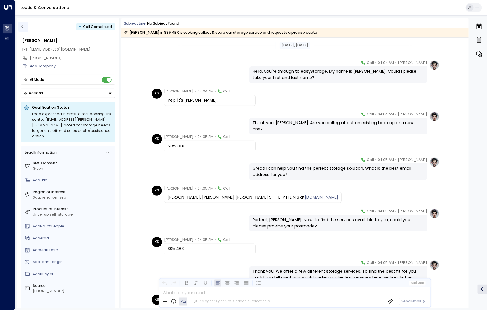
click at [22, 29] on icon "button" at bounding box center [24, 27] width 6 height 6
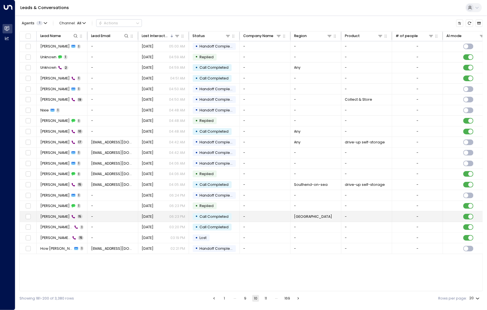
click at [56, 215] on span "[PERSON_NAME]" at bounding box center [54, 216] width 29 height 5
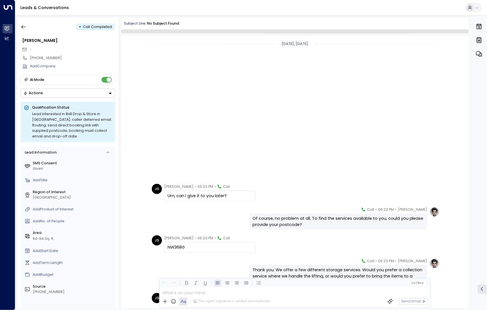
scroll to position [197, 0]
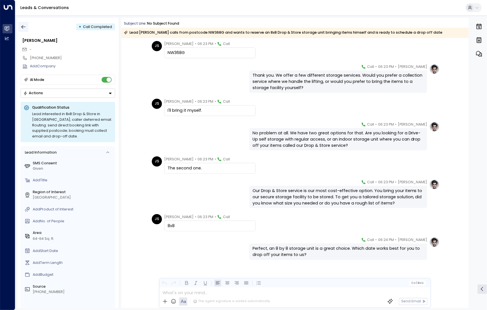
click at [25, 27] on icon "button" at bounding box center [24, 27] width 6 height 6
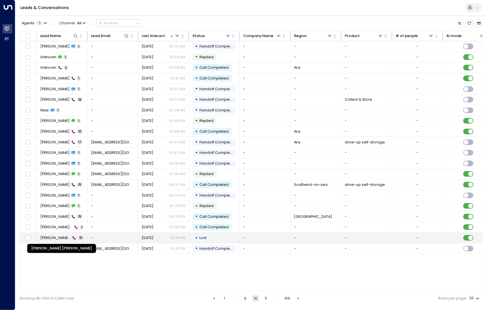
click at [53, 238] on span "[PERSON_NAME] [PERSON_NAME]" at bounding box center [55, 237] width 31 height 5
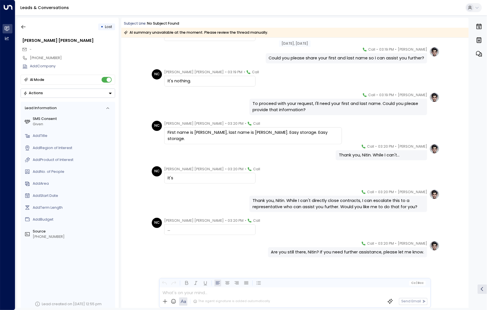
scroll to position [168, 0]
click at [21, 29] on icon "button" at bounding box center [24, 27] width 6 height 6
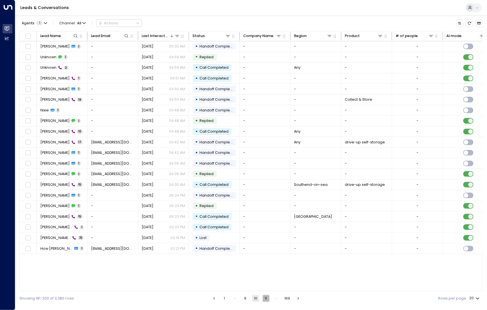
click at [265, 295] on button "11" at bounding box center [266, 298] width 7 height 7
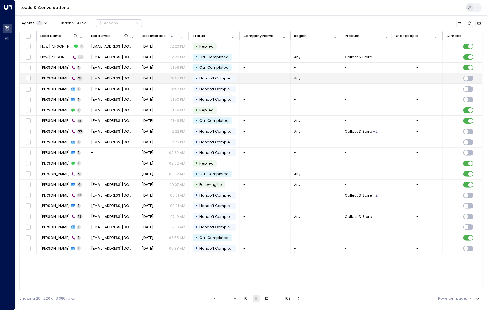
click at [61, 82] on td "[PERSON_NAME] 21" at bounding box center [62, 78] width 51 height 10
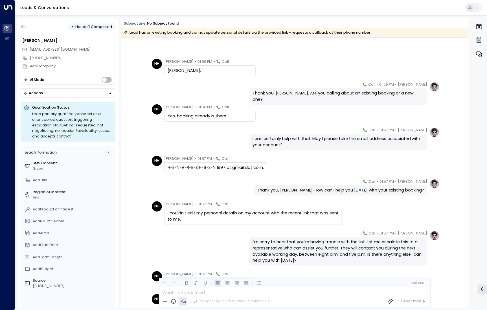
scroll to position [17, 0]
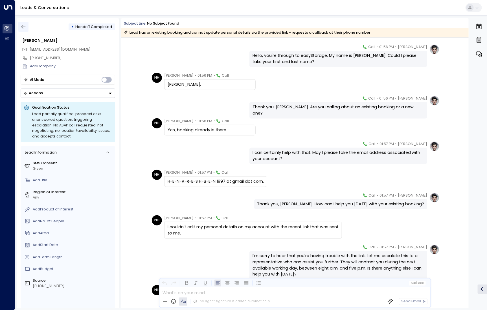
click at [24, 29] on icon "button" at bounding box center [24, 27] width 6 height 6
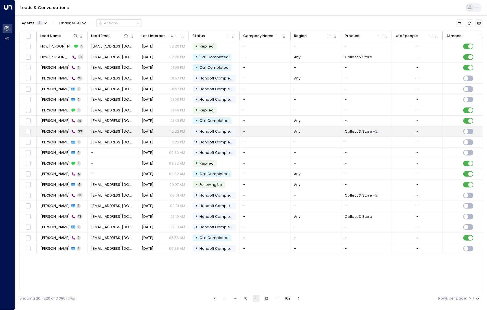
click at [58, 128] on td "[PERSON_NAME] 22" at bounding box center [62, 131] width 51 height 10
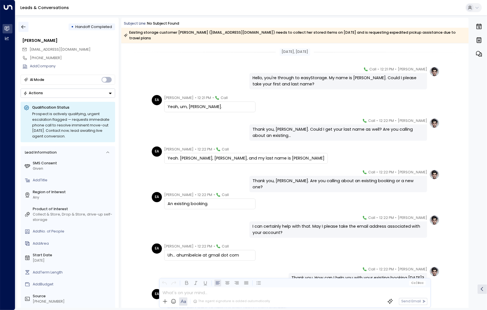
click at [24, 27] on icon "button" at bounding box center [24, 27] width 6 height 6
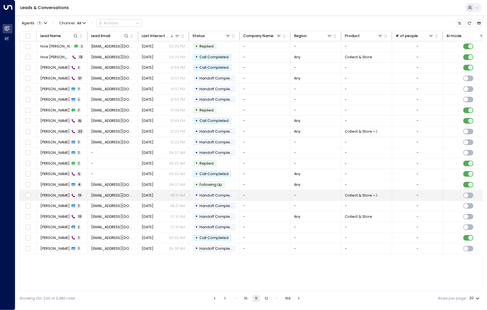
click at [51, 198] on td "[PERSON_NAME] 13" at bounding box center [62, 195] width 51 height 10
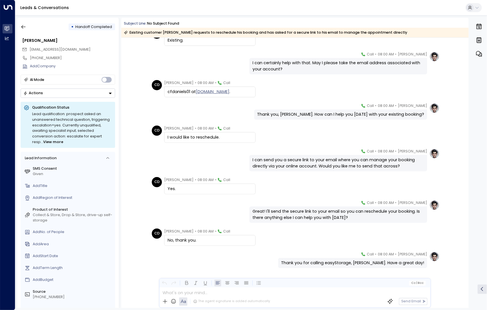
scroll to position [117, 0]
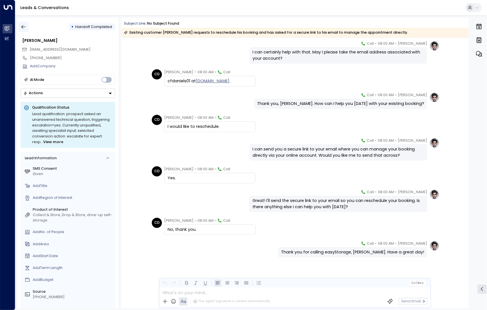
click at [27, 27] on button "button" at bounding box center [23, 27] width 10 height 10
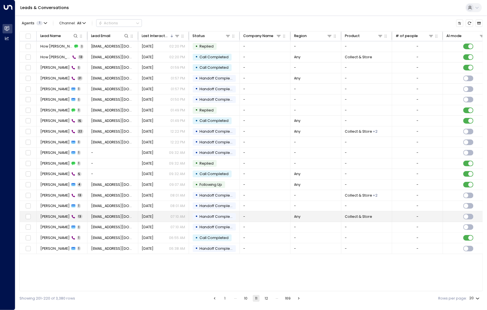
click at [58, 216] on span "[PERSON_NAME]" at bounding box center [54, 216] width 29 height 5
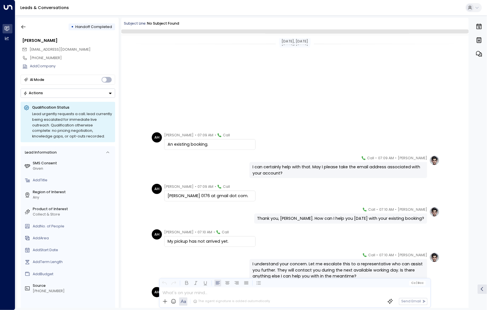
scroll to position [139, 0]
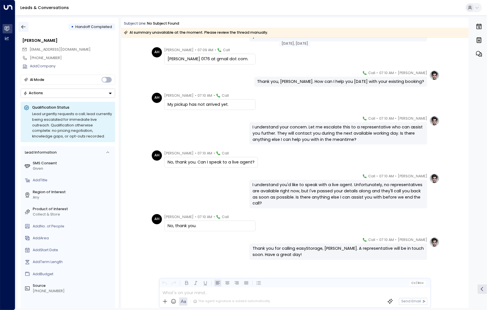
click at [26, 26] on icon "button" at bounding box center [24, 27] width 6 height 6
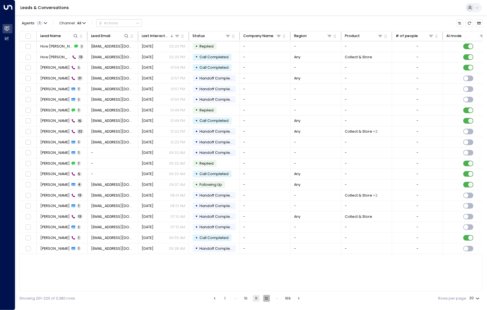
click at [265, 300] on button "12" at bounding box center [266, 298] width 7 height 7
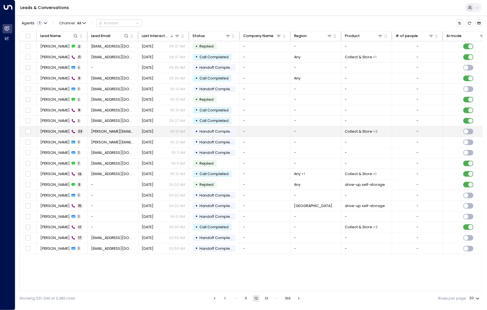
click at [57, 133] on span "[PERSON_NAME]" at bounding box center [54, 131] width 29 height 5
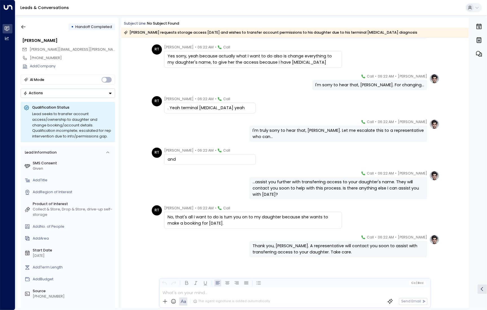
scroll to position [399, 0]
click at [25, 28] on icon "button" at bounding box center [24, 27] width 6 height 6
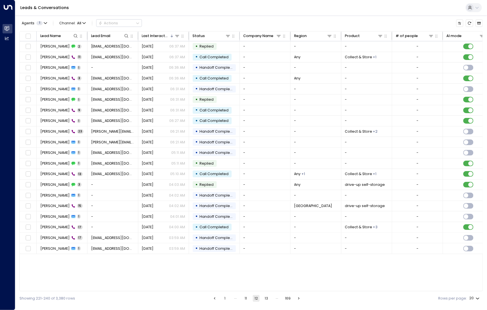
click at [265, 296] on button "13" at bounding box center [266, 298] width 7 height 7
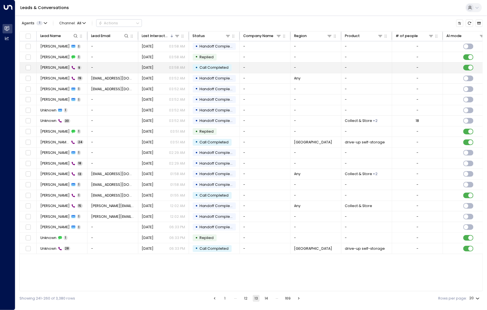
click at [60, 69] on span "[PERSON_NAME]" at bounding box center [54, 67] width 29 height 5
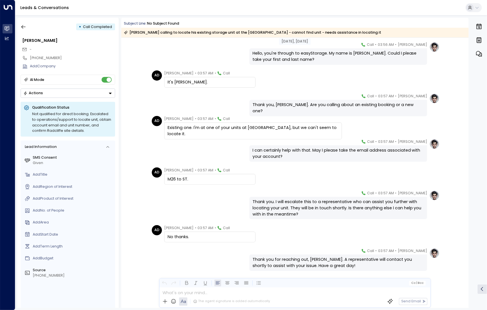
scroll to position [32, 0]
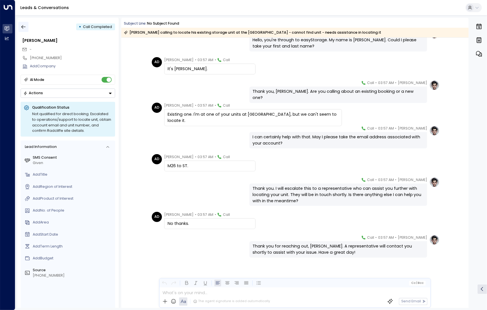
click at [21, 25] on icon "button" at bounding box center [24, 27] width 6 height 6
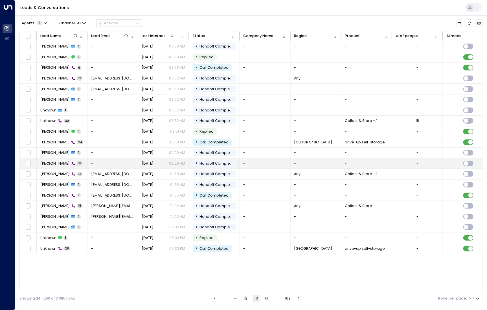
click at [50, 163] on span "[PERSON_NAME]" at bounding box center [54, 163] width 29 height 5
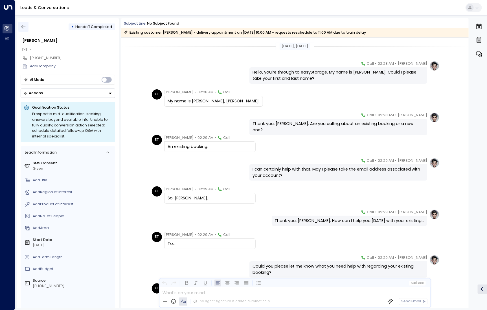
click at [27, 27] on button "button" at bounding box center [23, 27] width 10 height 10
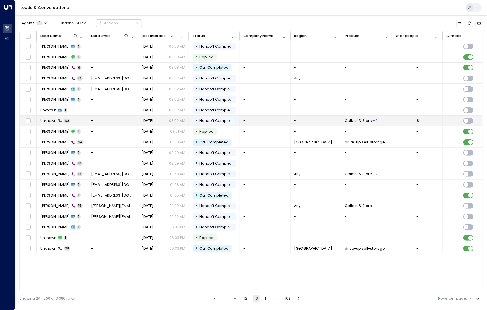
click at [43, 121] on span "Unknown" at bounding box center [48, 120] width 16 height 5
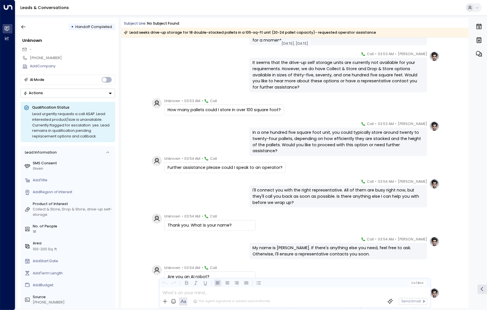
scroll to position [419, 0]
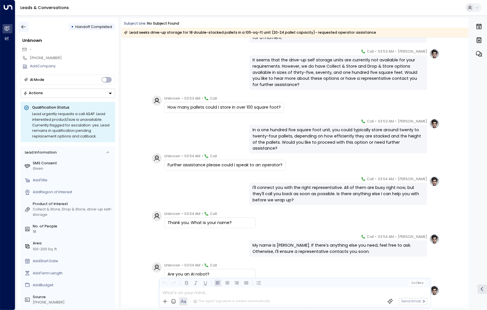
click at [25, 27] on icon "button" at bounding box center [23, 27] width 4 height 4
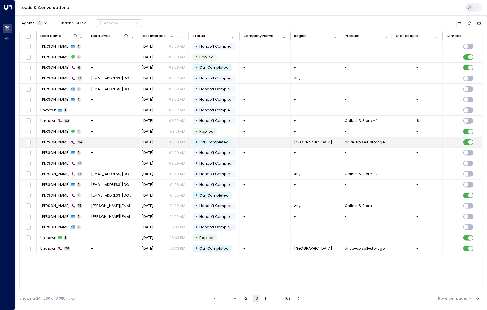
click at [50, 143] on span "[PERSON_NAME]" at bounding box center [54, 142] width 29 height 5
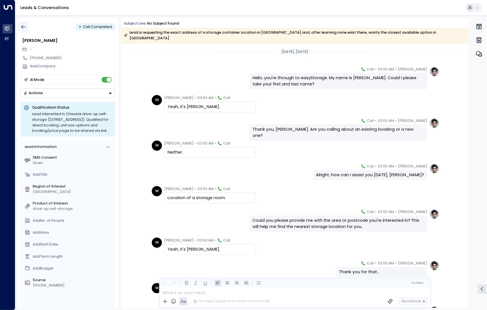
click at [22, 27] on icon "button" at bounding box center [23, 27] width 4 height 4
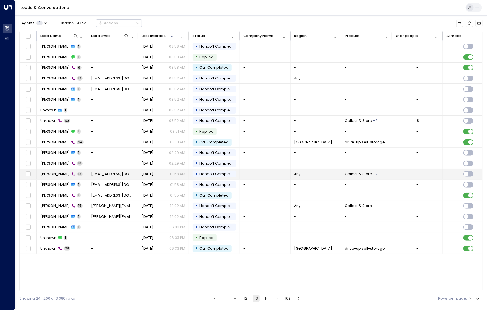
click at [49, 176] on td "[PERSON_NAME] 13" at bounding box center [62, 174] width 51 height 10
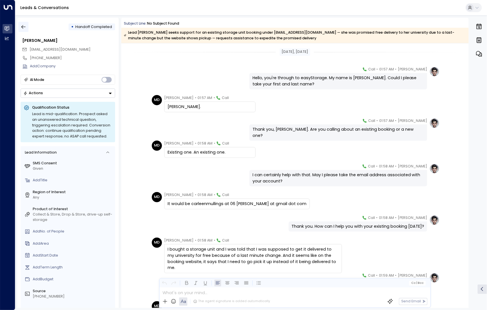
click at [23, 26] on icon "button" at bounding box center [24, 27] width 6 height 6
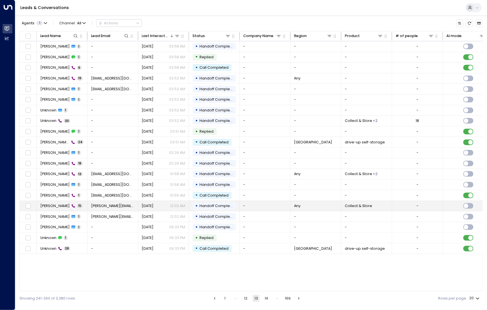
click at [56, 204] on span "[PERSON_NAME]" at bounding box center [54, 205] width 29 height 5
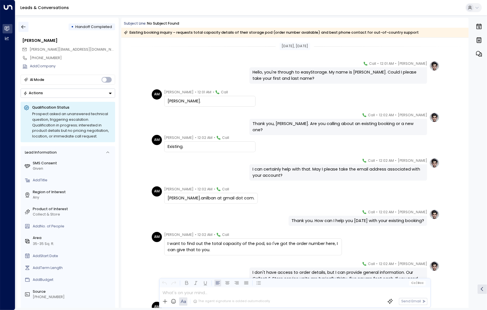
click at [27, 26] on button "button" at bounding box center [23, 27] width 10 height 10
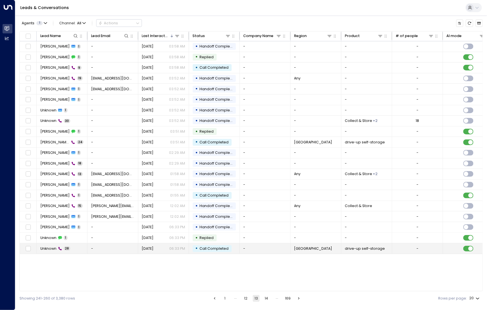
click at [50, 246] on span "Unknown" at bounding box center [48, 248] width 16 height 5
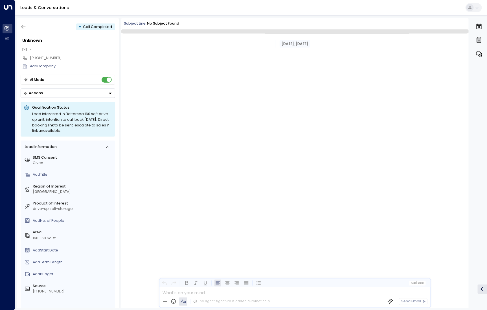
scroll to position [1546, 0]
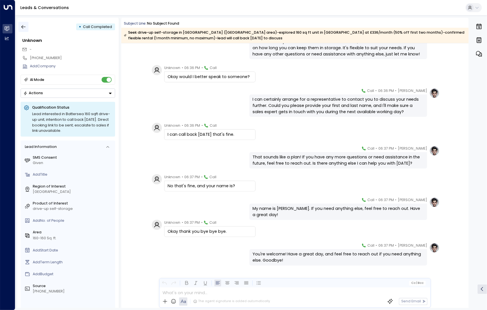
click at [26, 28] on icon "button" at bounding box center [24, 27] width 6 height 6
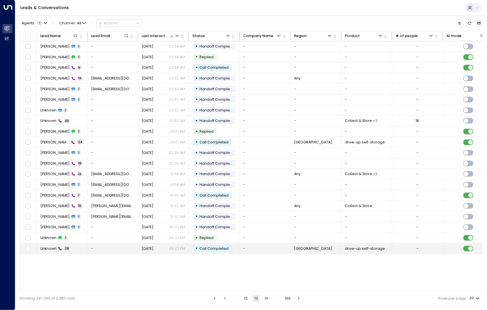
click at [43, 246] on span "Unknown" at bounding box center [48, 248] width 16 height 5
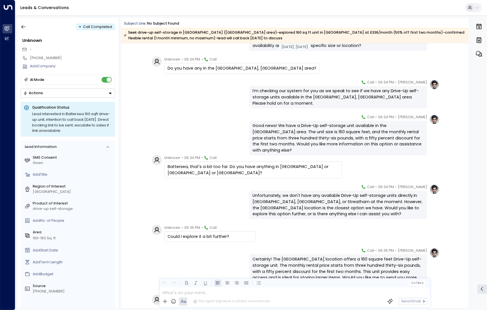
scroll to position [311, 0]
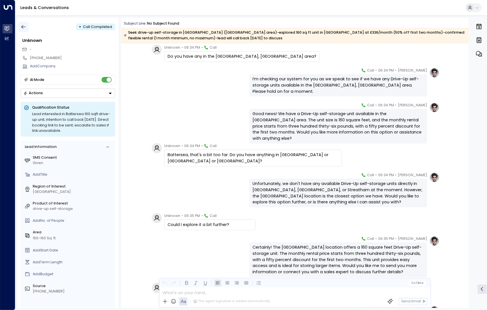
click at [26, 24] on button "button" at bounding box center [23, 27] width 10 height 10
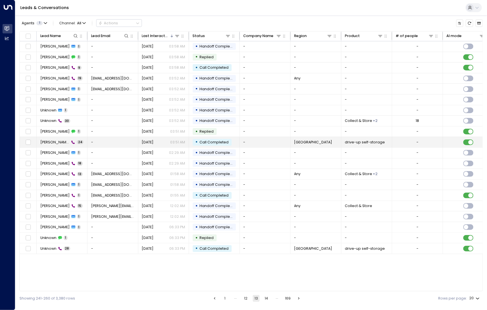
click at [51, 143] on span "[PERSON_NAME]" at bounding box center [54, 142] width 29 height 5
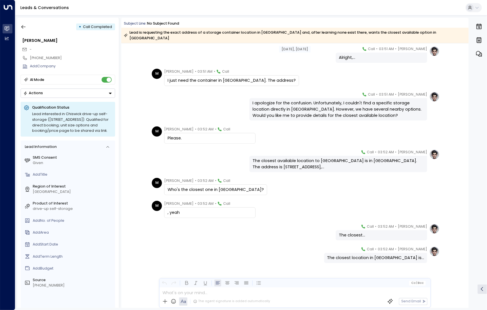
scroll to position [397, 0]
click at [22, 29] on icon "button" at bounding box center [24, 27] width 6 height 6
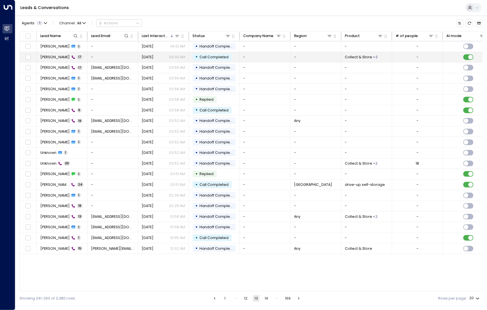
click at [77, 58] on span "17" at bounding box center [80, 57] width 6 height 4
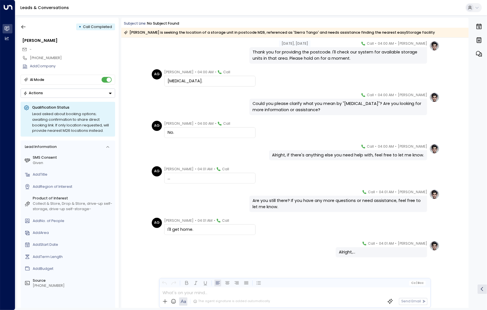
scroll to position [220, 0]
click at [22, 27] on icon "button" at bounding box center [24, 27] width 6 height 6
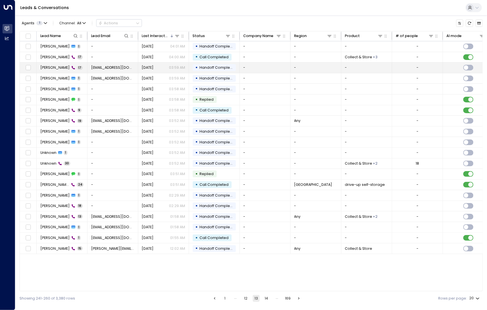
click at [51, 66] on span "[PERSON_NAME]" at bounding box center [54, 67] width 29 height 5
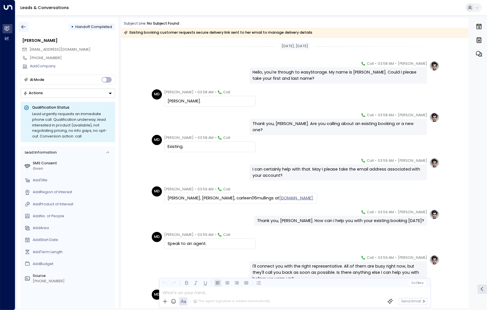
click at [20, 23] on button "button" at bounding box center [23, 27] width 10 height 10
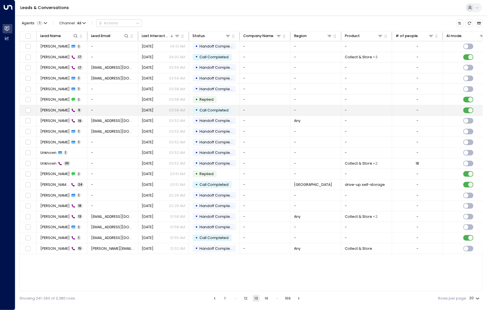
click at [54, 110] on span "[PERSON_NAME]" at bounding box center [54, 110] width 29 height 5
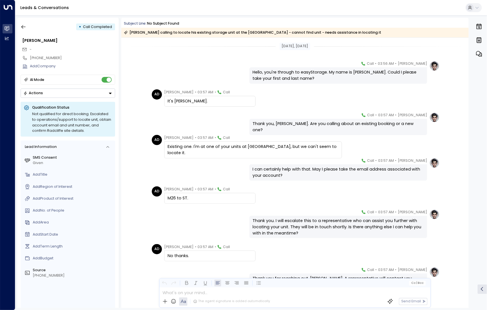
scroll to position [32, 0]
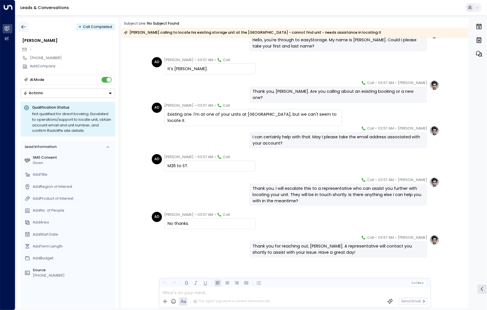
click at [25, 23] on button "button" at bounding box center [23, 27] width 10 height 10
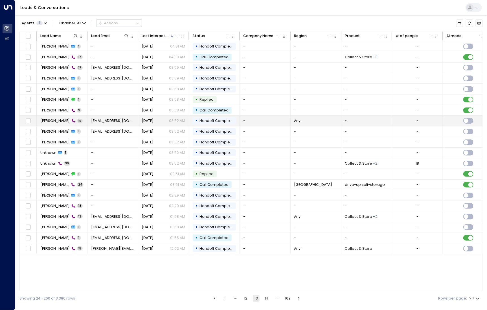
click at [53, 122] on span "[PERSON_NAME]" at bounding box center [54, 120] width 29 height 5
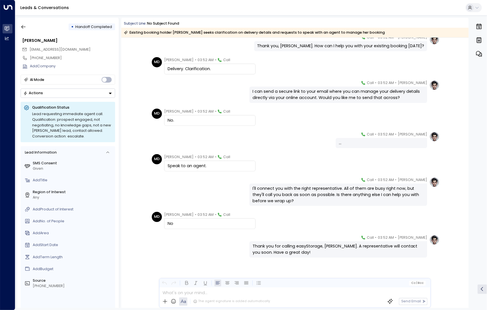
scroll to position [260, 0]
click at [25, 31] on button "button" at bounding box center [23, 27] width 10 height 10
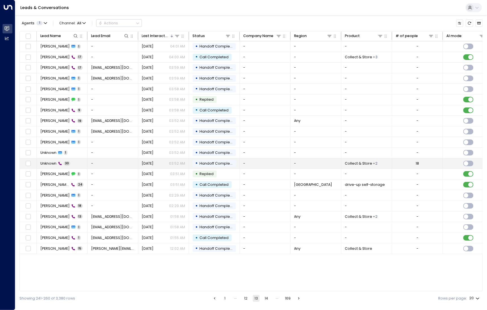
click at [44, 161] on span "Unknown" at bounding box center [48, 163] width 16 height 5
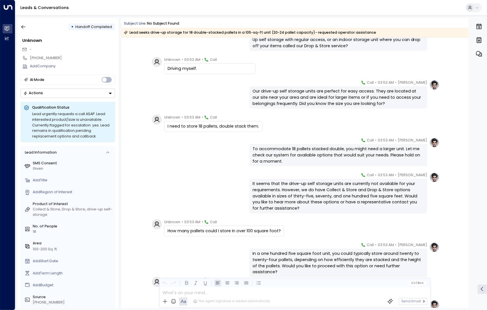
scroll to position [307, 0]
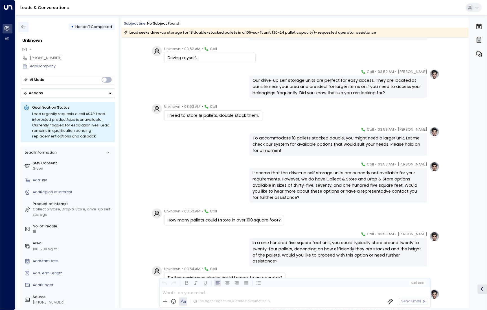
click at [26, 27] on icon "button" at bounding box center [24, 27] width 6 height 6
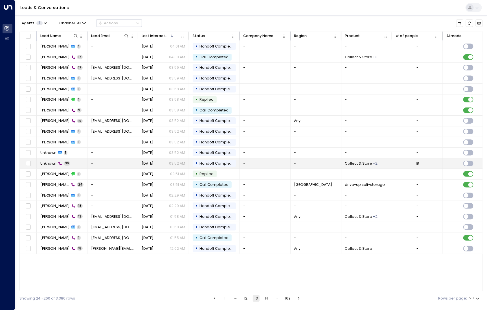
click at [52, 161] on span "Unknown" at bounding box center [48, 163] width 16 height 5
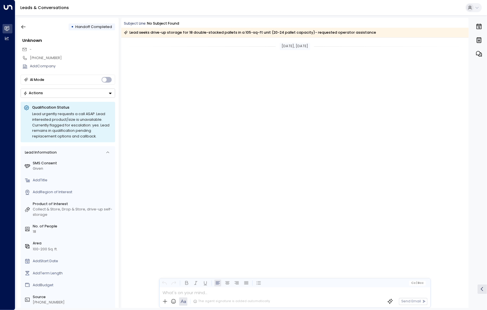
scroll to position [1669, 0]
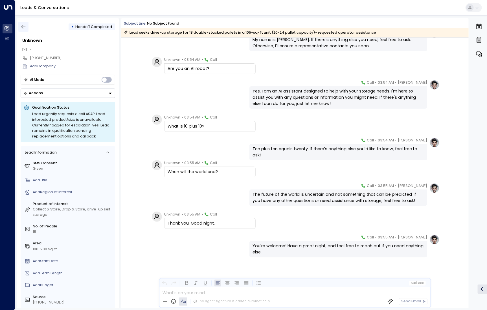
click at [22, 28] on icon "button" at bounding box center [24, 27] width 6 height 6
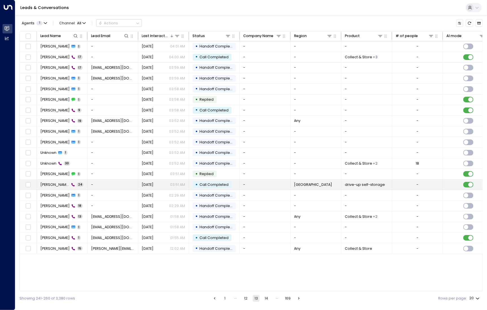
click at [40, 182] on span "[PERSON_NAME]" at bounding box center [54, 184] width 29 height 5
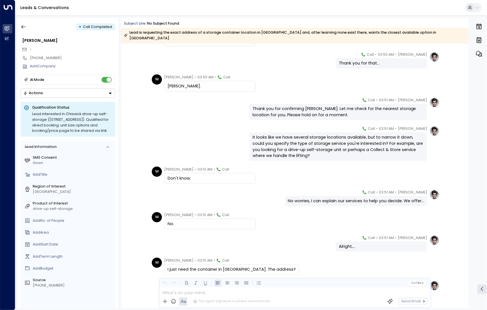
scroll to position [209, 0]
click at [23, 26] on icon "button" at bounding box center [23, 27] width 4 height 4
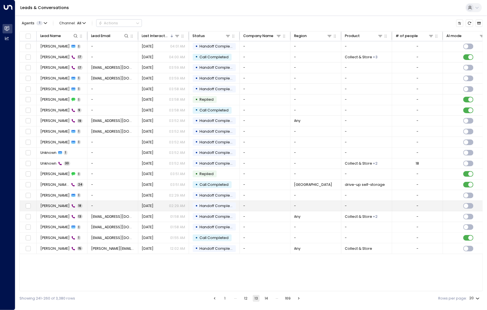
click at [53, 204] on span "[PERSON_NAME]" at bounding box center [54, 205] width 29 height 5
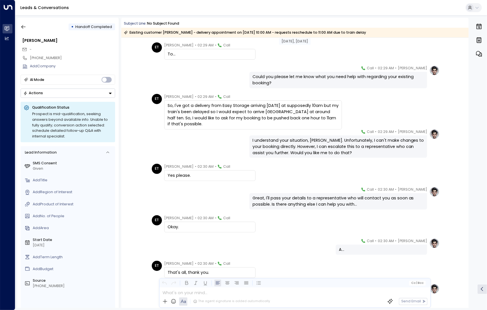
scroll to position [261, 0]
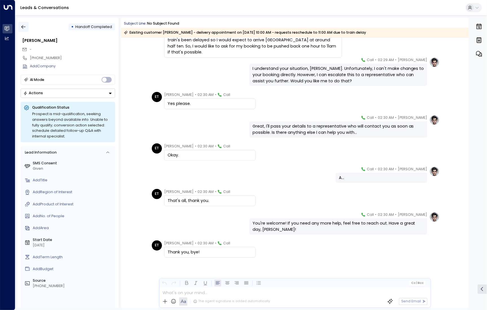
click at [21, 22] on button "button" at bounding box center [23, 27] width 10 height 10
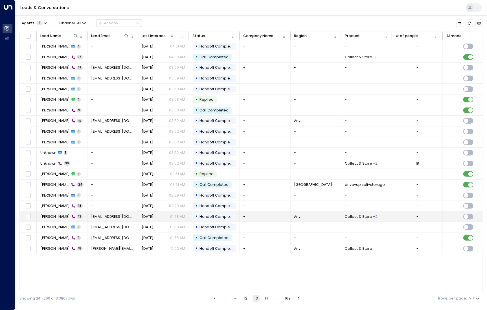
click at [52, 211] on td "[PERSON_NAME] 13" at bounding box center [62, 216] width 51 height 10
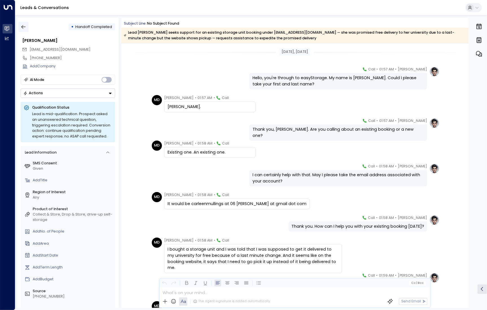
click at [21, 29] on icon "button" at bounding box center [24, 27] width 6 height 6
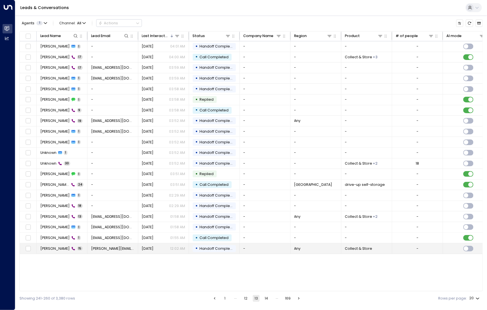
click at [58, 247] on span "[PERSON_NAME]" at bounding box center [54, 248] width 29 height 5
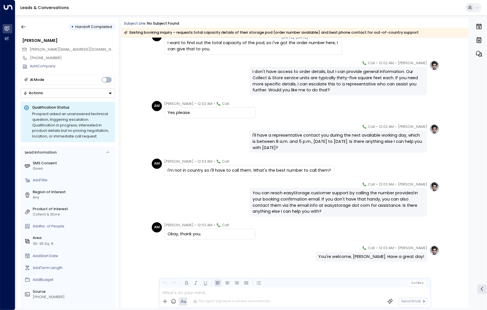
scroll to position [205, 0]
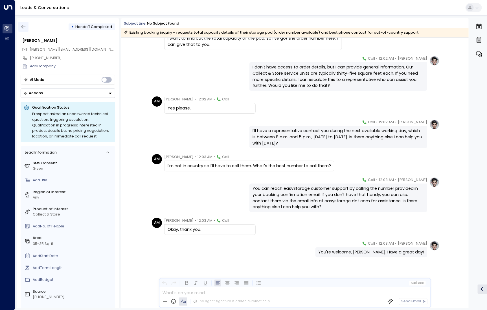
click at [19, 24] on button "button" at bounding box center [23, 27] width 10 height 10
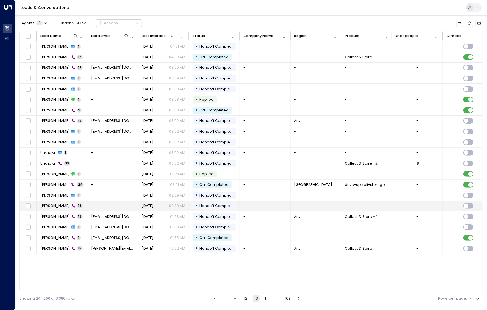
click at [52, 207] on td "[PERSON_NAME] 18" at bounding box center [62, 206] width 51 height 10
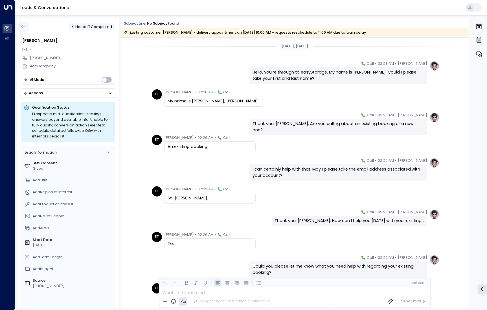
click at [21, 26] on icon "button" at bounding box center [24, 27] width 6 height 6
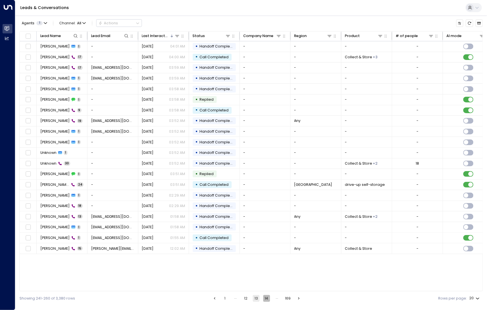
click at [267, 300] on button "14" at bounding box center [266, 298] width 7 height 7
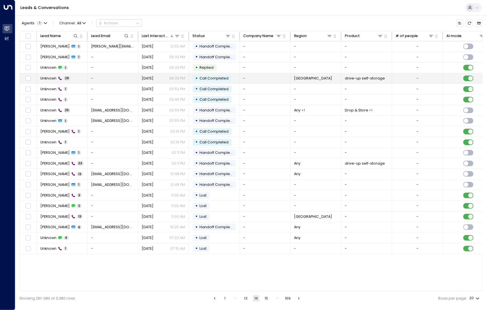
click at [49, 76] on span "Unknown" at bounding box center [48, 78] width 16 height 5
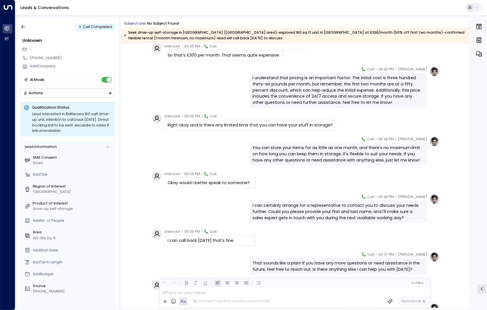
scroll to position [664, 0]
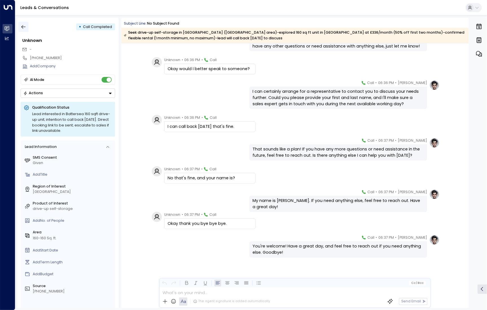
click at [21, 26] on icon "button" at bounding box center [24, 27] width 6 height 6
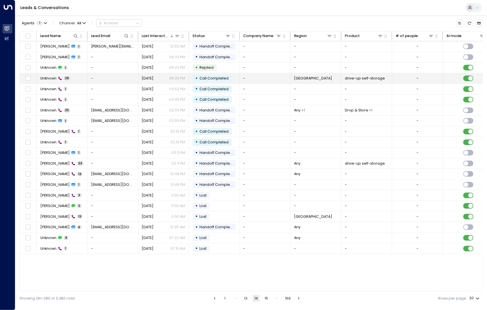
click at [50, 80] on td "Unknown 28" at bounding box center [62, 78] width 51 height 10
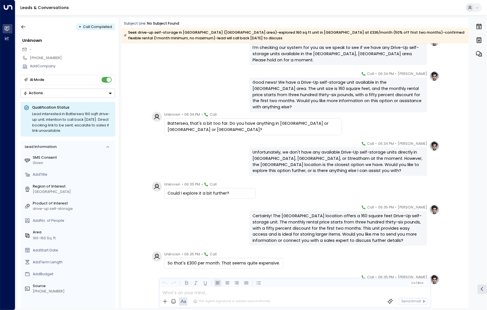
scroll to position [347, 0]
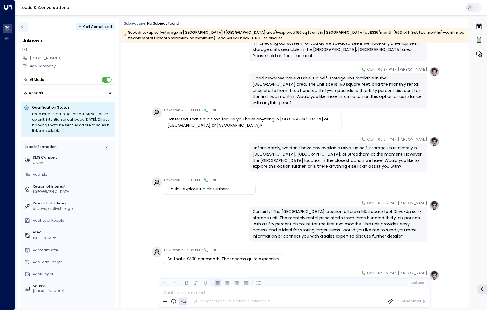
click at [22, 23] on button "button" at bounding box center [23, 27] width 10 height 10
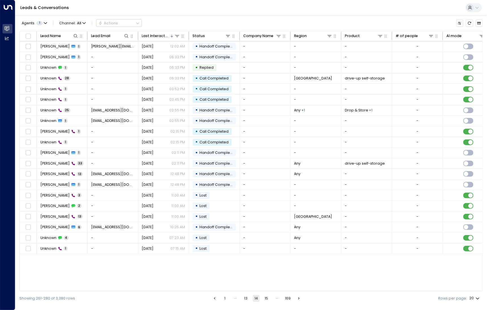
click at [22, 23] on span "Agents" at bounding box center [28, 23] width 13 height 4
click at [180, 279] on div at bounding box center [243, 155] width 487 height 310
click at [43, 114] on td "Unknown 25" at bounding box center [62, 110] width 51 height 10
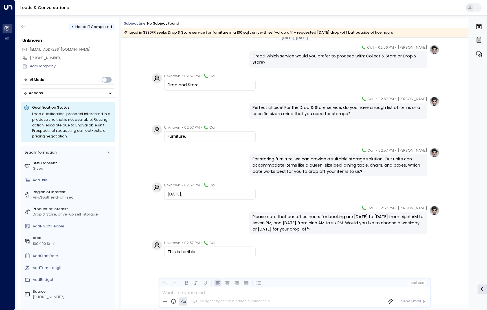
scroll to position [493, 0]
click at [28, 25] on button "button" at bounding box center [23, 27] width 10 height 10
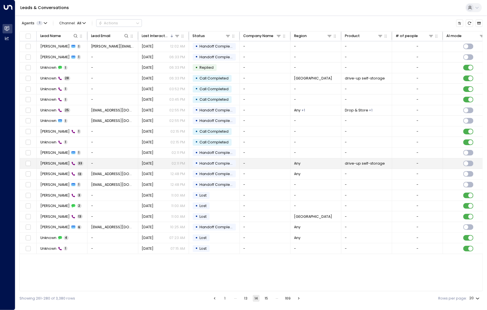
click at [77, 162] on span "33" at bounding box center [80, 163] width 6 height 4
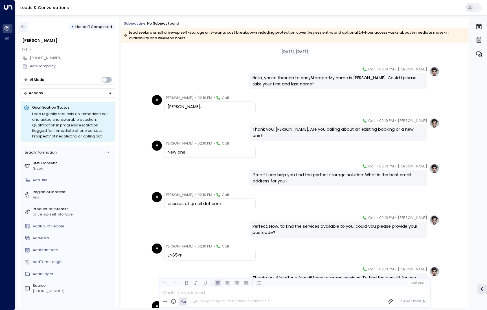
click at [25, 28] on icon "button" at bounding box center [24, 27] width 6 height 6
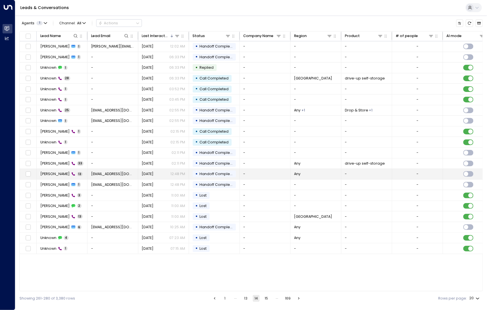
click at [58, 171] on span "[PERSON_NAME]" at bounding box center [54, 173] width 29 height 5
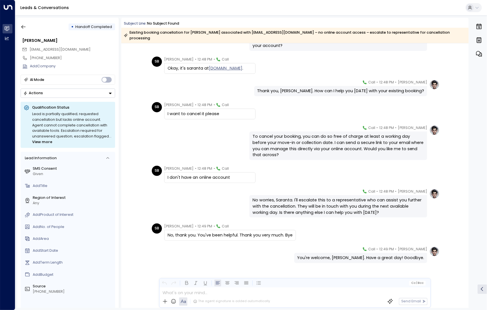
scroll to position [136, 0]
click at [23, 23] on button "button" at bounding box center [23, 27] width 10 height 10
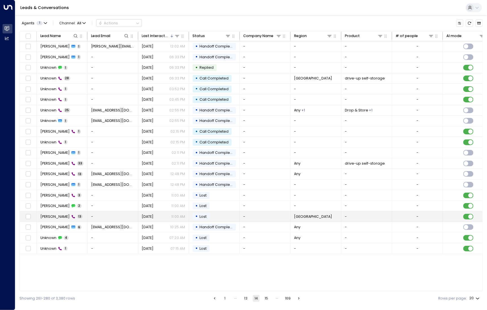
click at [51, 211] on td "[PERSON_NAME] 13" at bounding box center [62, 216] width 51 height 10
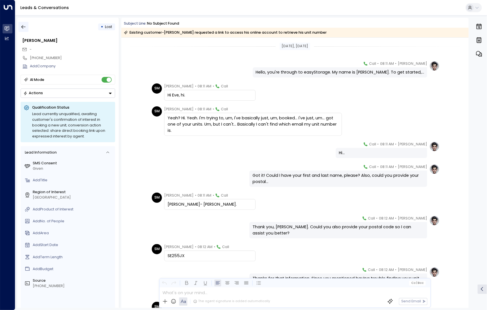
click at [21, 28] on icon "button" at bounding box center [24, 27] width 6 height 6
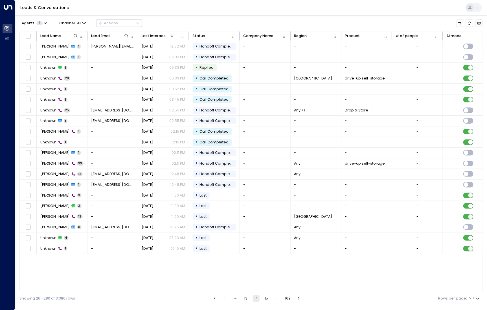
click at [266, 297] on button "15" at bounding box center [266, 298] width 7 height 7
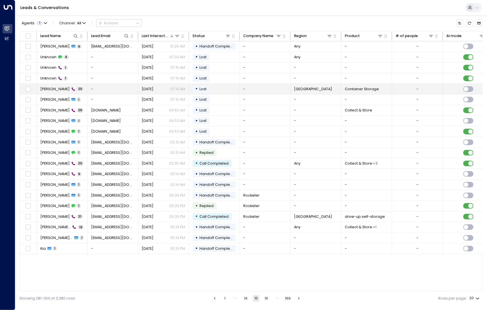
click at [60, 89] on span "[PERSON_NAME]" at bounding box center [54, 88] width 29 height 5
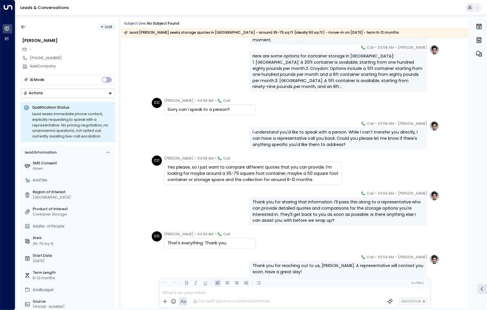
scroll to position [367, 0]
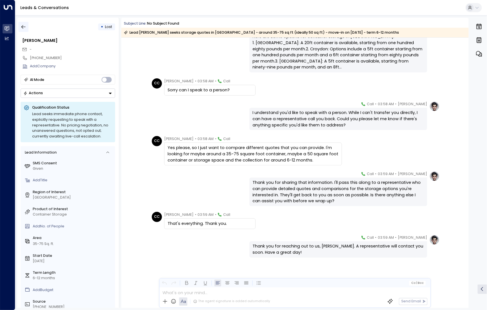
click at [22, 26] on icon "button" at bounding box center [24, 27] width 6 height 6
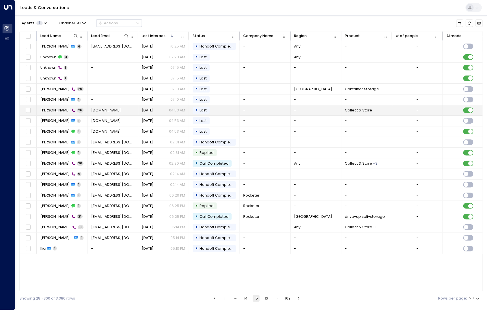
click at [59, 112] on td "[PERSON_NAME] 26" at bounding box center [62, 110] width 51 height 10
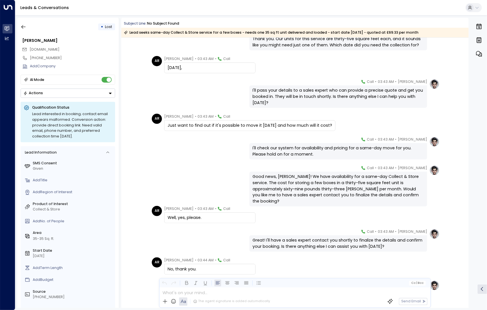
scroll to position [491, 0]
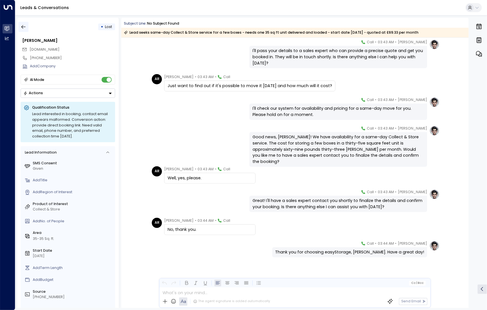
click at [26, 25] on icon "button" at bounding box center [24, 27] width 6 height 6
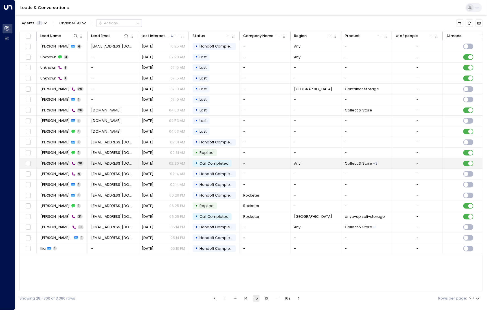
click at [55, 161] on span "[PERSON_NAME]" at bounding box center [54, 163] width 29 height 5
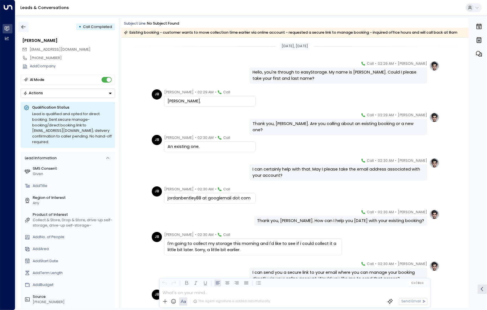
click at [27, 26] on button "button" at bounding box center [23, 27] width 10 height 10
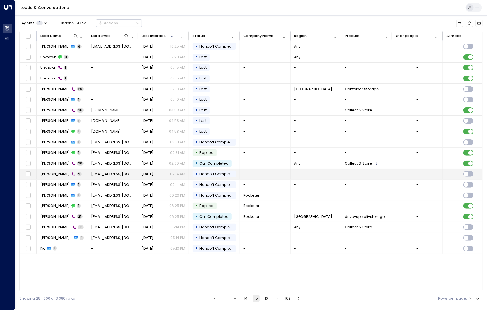
click at [53, 176] on td "[PERSON_NAME] 9" at bounding box center [62, 174] width 51 height 10
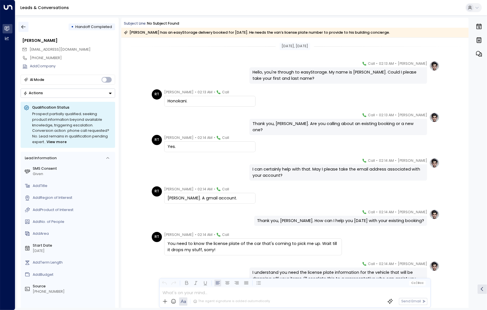
click at [19, 29] on button "button" at bounding box center [23, 27] width 10 height 10
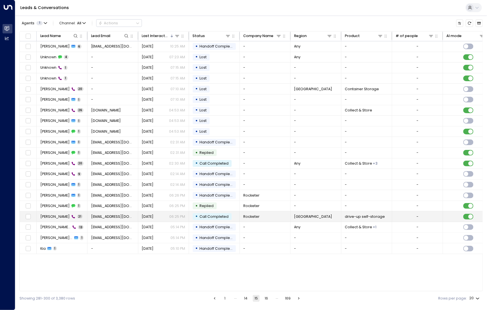
click at [48, 214] on span "[PERSON_NAME]" at bounding box center [54, 216] width 29 height 5
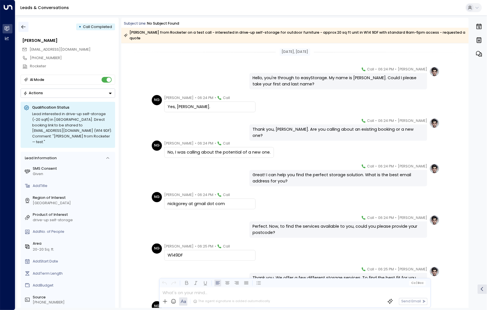
click at [21, 29] on icon "button" at bounding box center [24, 27] width 6 height 6
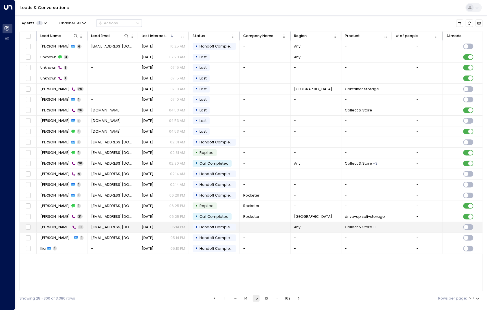
click at [51, 227] on span "[PERSON_NAME] [PERSON_NAME]" at bounding box center [55, 226] width 31 height 5
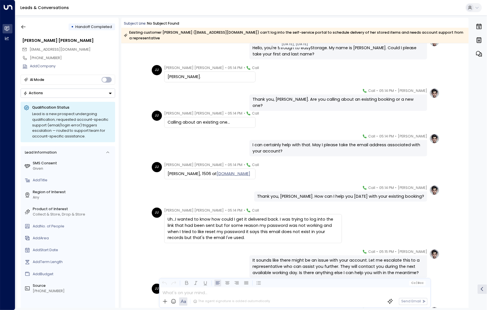
scroll to position [37, 0]
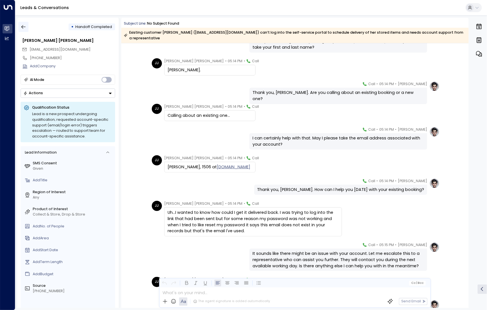
click at [25, 28] on icon "button" at bounding box center [24, 27] width 6 height 6
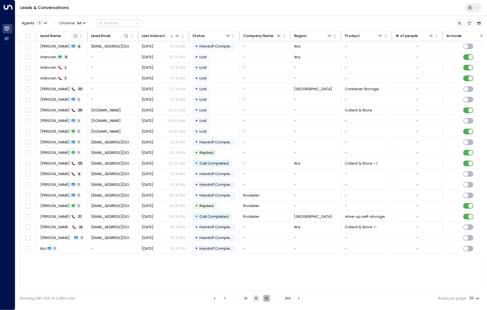
click at [267, 296] on button "16" at bounding box center [266, 298] width 7 height 7
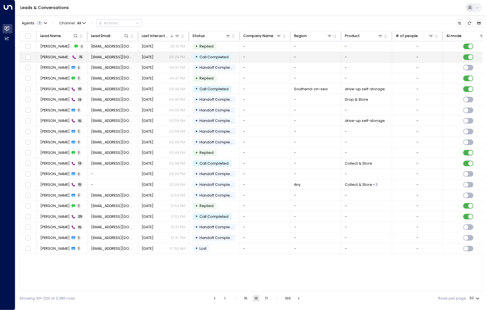
click at [55, 58] on div "[PERSON_NAME] [PERSON_NAME] 15" at bounding box center [61, 57] width 43 height 5
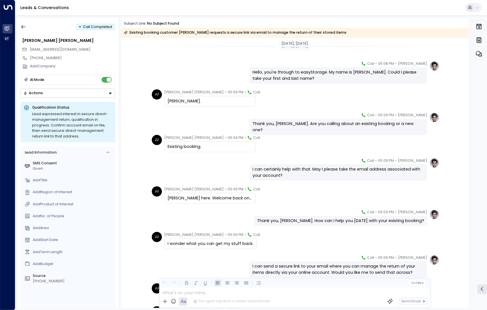
scroll to position [169, 0]
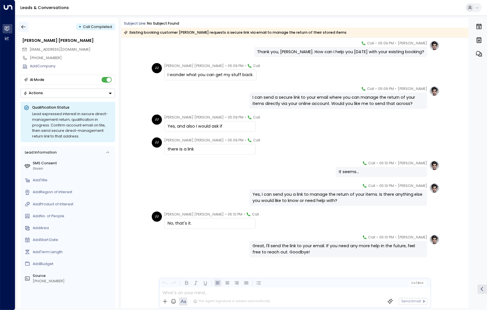
click at [24, 28] on icon "button" at bounding box center [24, 27] width 6 height 6
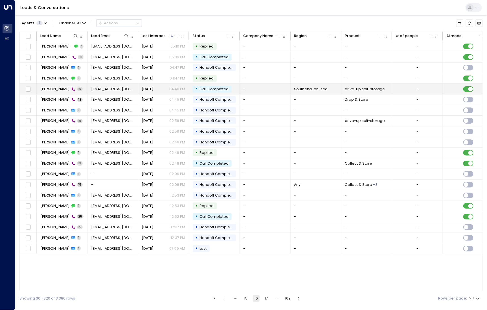
click at [53, 88] on span "[PERSON_NAME]" at bounding box center [54, 88] width 29 height 5
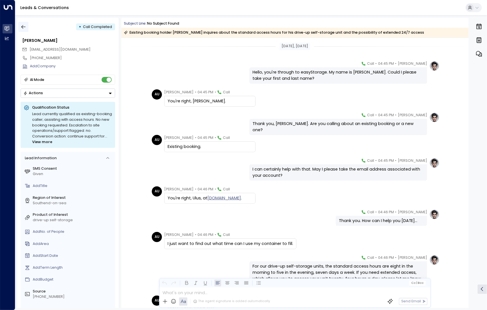
click at [22, 32] on button "button" at bounding box center [23, 27] width 10 height 10
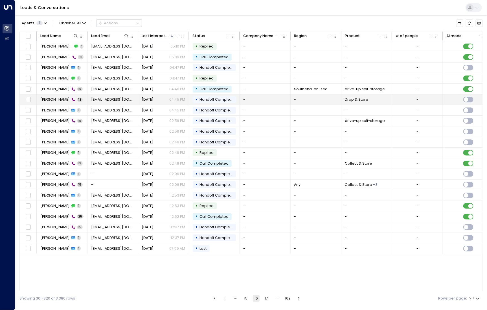
click at [51, 101] on span "[PERSON_NAME]" at bounding box center [54, 99] width 29 height 5
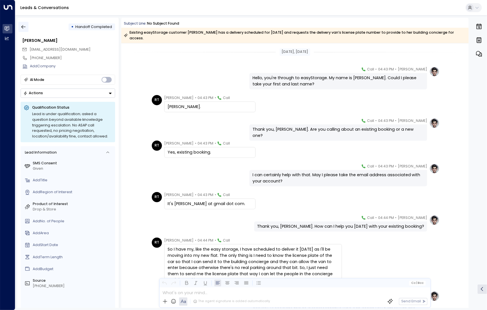
click at [23, 31] on button "button" at bounding box center [23, 27] width 10 height 10
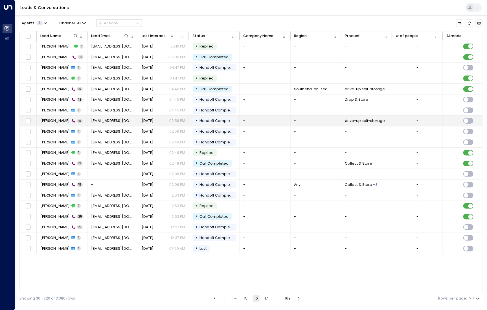
click at [55, 124] on td "[PERSON_NAME] 15" at bounding box center [62, 121] width 51 height 10
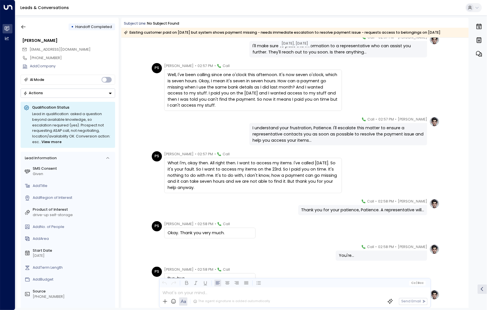
scroll to position [192, 0]
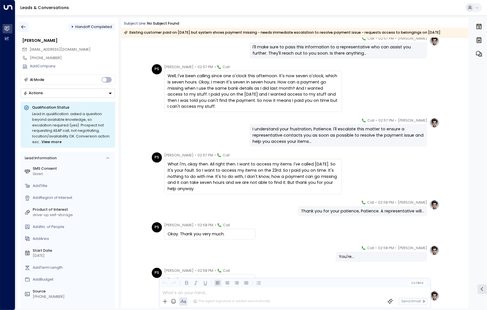
click at [23, 28] on icon "button" at bounding box center [23, 27] width 4 height 4
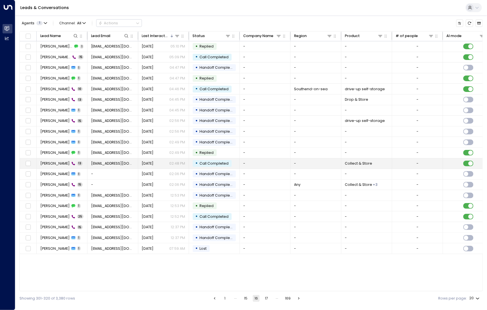
click at [57, 158] on td "[PERSON_NAME] 13" at bounding box center [62, 163] width 51 height 10
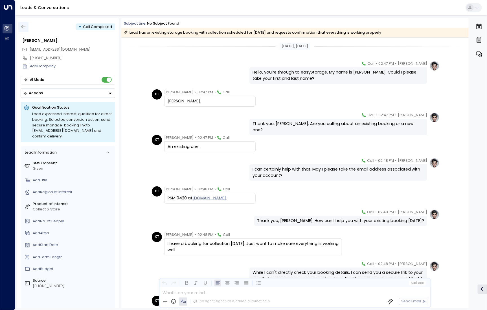
click at [21, 25] on icon "button" at bounding box center [24, 27] width 6 height 6
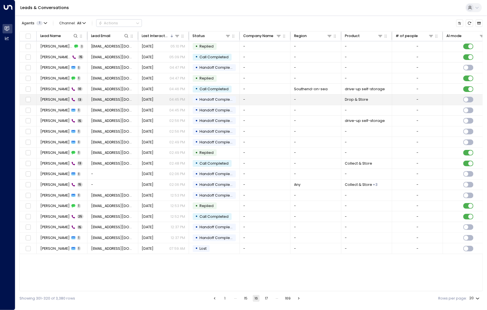
click at [52, 101] on span "[PERSON_NAME]" at bounding box center [54, 99] width 29 height 5
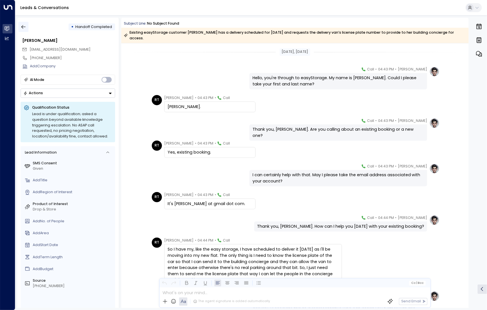
click at [21, 27] on icon "button" at bounding box center [24, 27] width 6 height 6
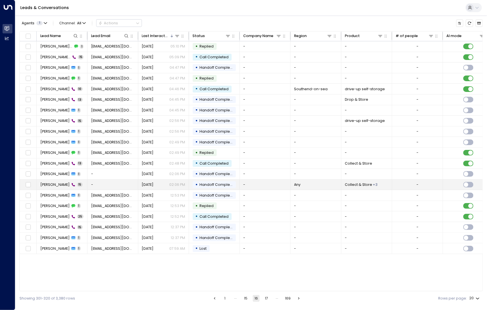
click at [57, 182] on span "[PERSON_NAME]" at bounding box center [54, 184] width 29 height 5
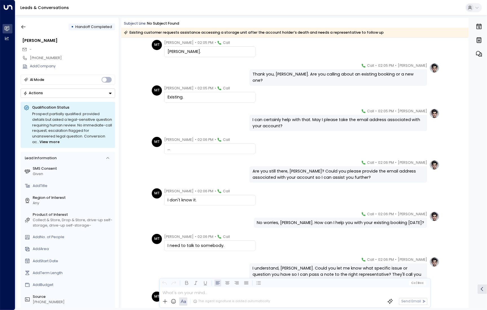
scroll to position [85, 0]
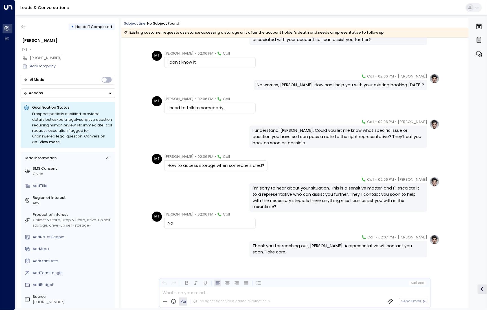
scroll to position [187, 0]
click at [21, 27] on icon "button" at bounding box center [24, 27] width 6 height 6
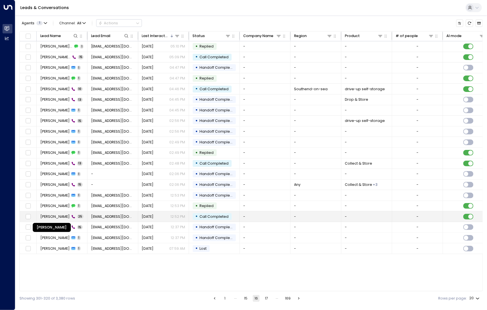
click at [66, 216] on span "[PERSON_NAME]" at bounding box center [54, 216] width 29 height 5
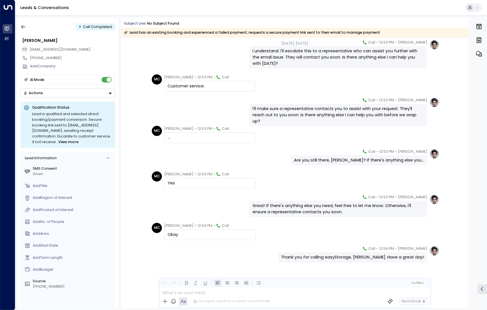
scroll to position [420, 0]
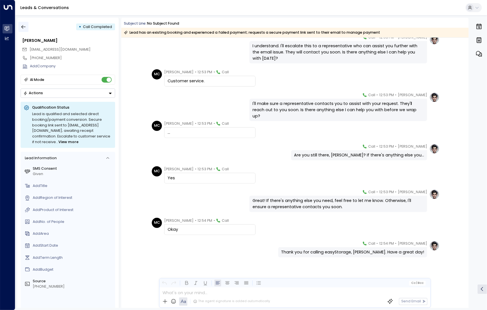
click at [24, 27] on icon "button" at bounding box center [24, 27] width 6 height 6
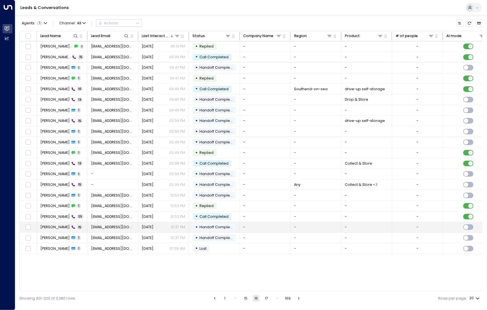
click at [59, 228] on td "Anthony Gashay 15" at bounding box center [62, 227] width 51 height 10
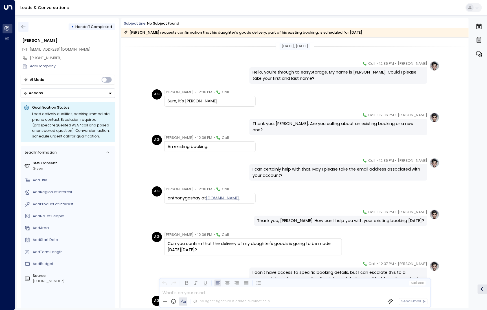
click at [24, 26] on icon "button" at bounding box center [24, 27] width 6 height 6
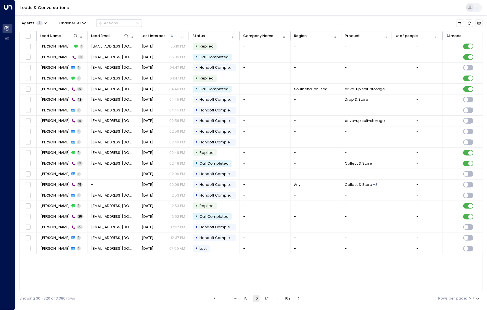
click at [266, 297] on button "17" at bounding box center [266, 298] width 7 height 7
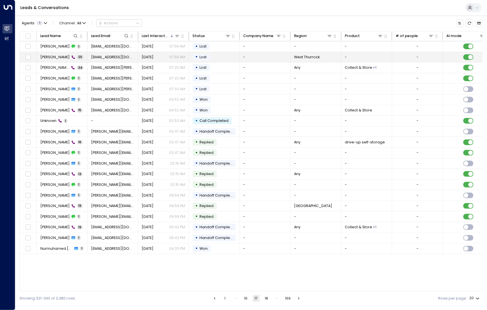
click at [48, 59] on td "Mandy Carlin 20" at bounding box center [62, 57] width 51 height 10
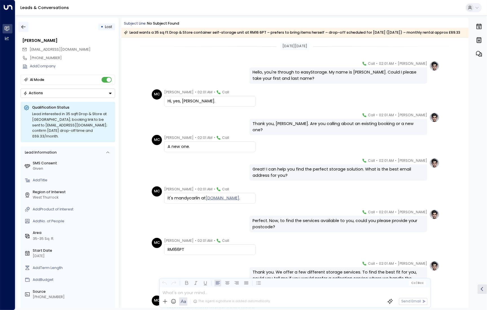
click at [23, 27] on icon "button" at bounding box center [23, 27] width 4 height 4
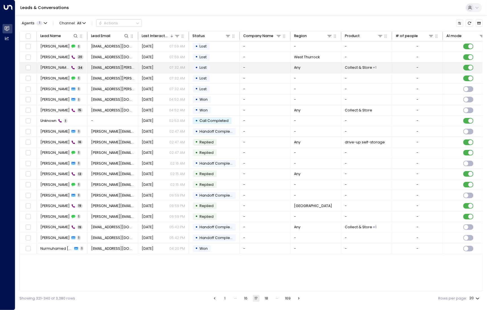
click at [49, 67] on span "Dominico Avella" at bounding box center [54, 67] width 29 height 5
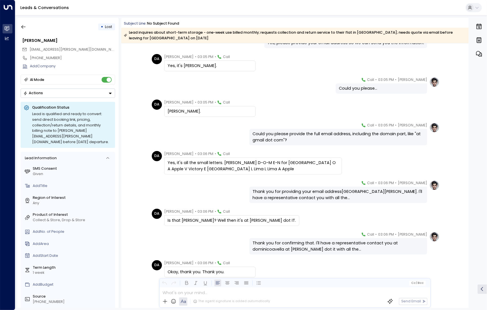
scroll to position [722, 0]
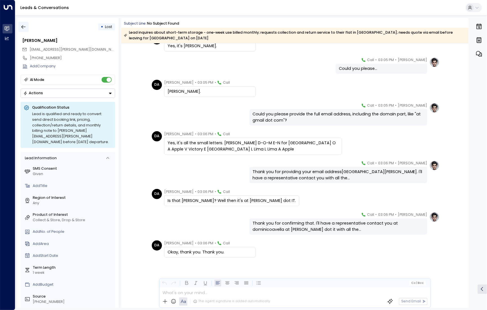
click at [25, 27] on icon "button" at bounding box center [24, 27] width 6 height 6
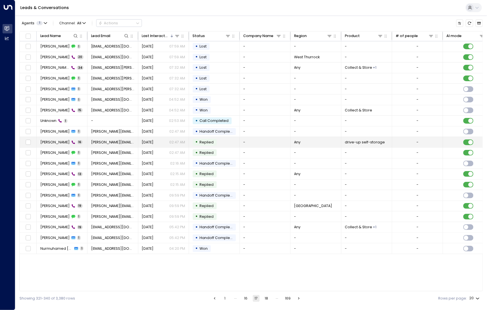
click at [52, 144] on td "Tina Bowen 16" at bounding box center [62, 142] width 51 height 10
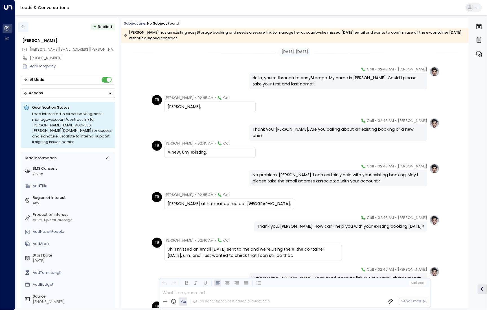
click at [25, 26] on icon "button" at bounding box center [24, 27] width 6 height 6
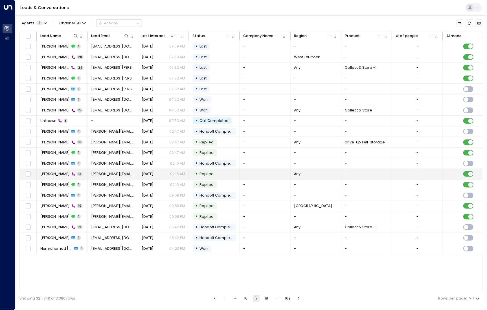
click at [49, 173] on span "Vanessa Oliveira" at bounding box center [54, 173] width 29 height 5
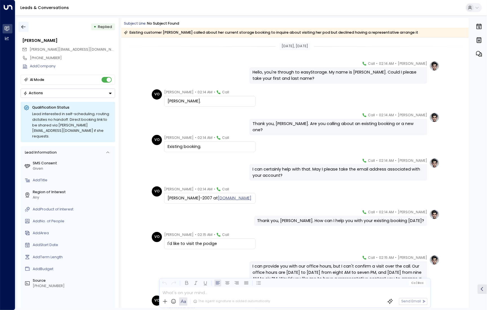
click at [22, 25] on icon "button" at bounding box center [24, 27] width 6 height 6
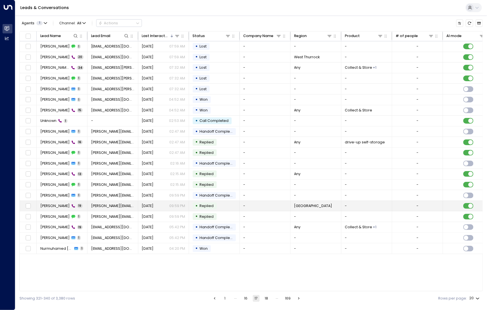
click at [51, 204] on span "Juliana" at bounding box center [54, 205] width 29 height 5
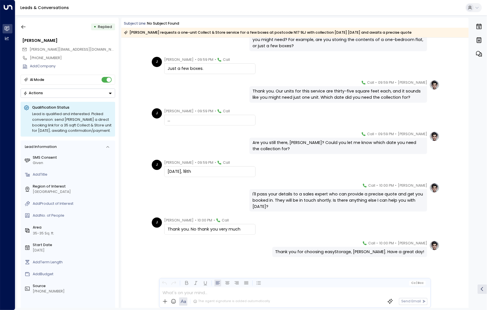
scroll to position [305, 0]
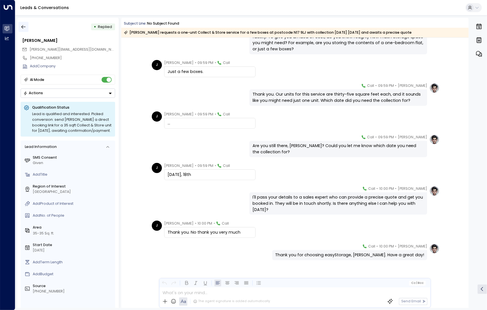
click at [23, 27] on icon "button" at bounding box center [23, 27] width 4 height 4
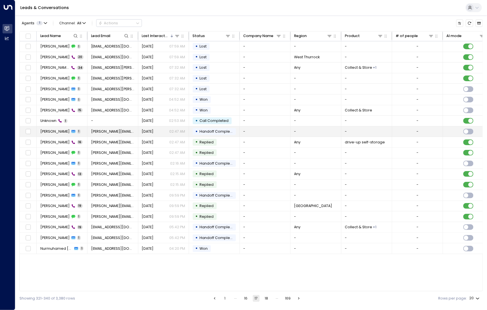
click at [57, 127] on td "Tina Bowen 1" at bounding box center [62, 131] width 51 height 10
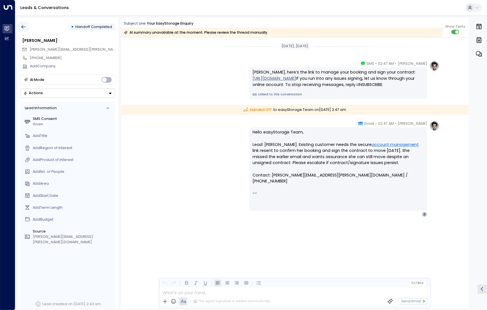
click at [24, 29] on icon "button" at bounding box center [24, 27] width 6 height 6
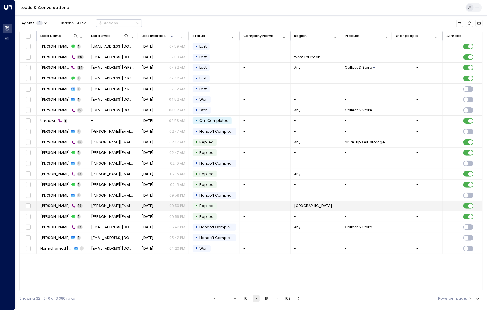
click at [49, 206] on span "Juliana" at bounding box center [54, 205] width 29 height 5
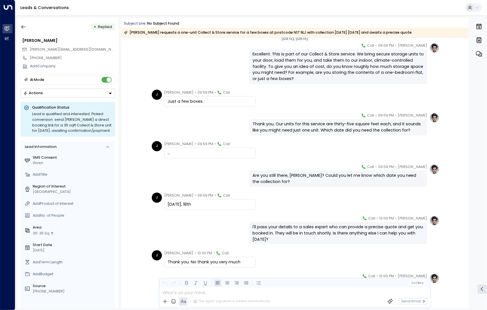
scroll to position [259, 0]
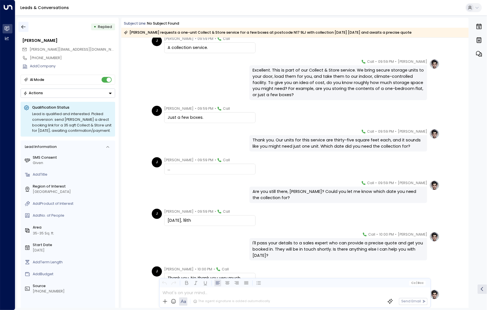
click at [23, 25] on icon "button" at bounding box center [24, 27] width 6 height 6
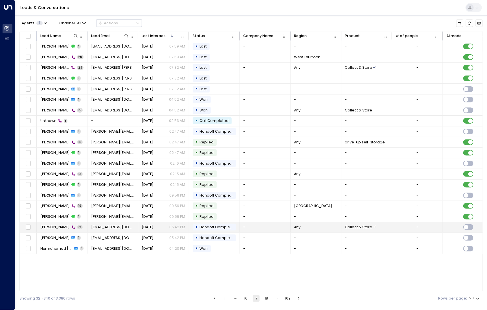
click at [52, 222] on td "Cesar NG 19" at bounding box center [62, 227] width 51 height 10
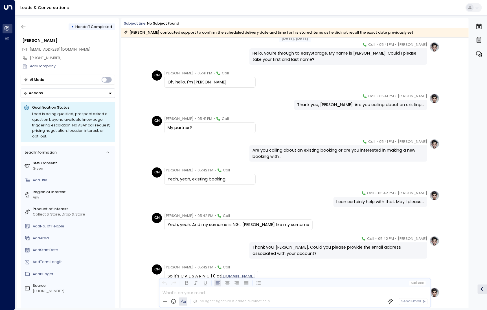
scroll to position [58, 0]
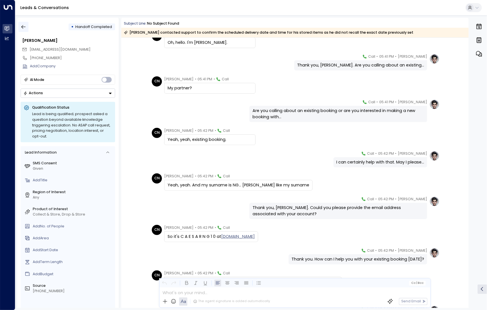
click at [26, 25] on icon "button" at bounding box center [24, 27] width 6 height 6
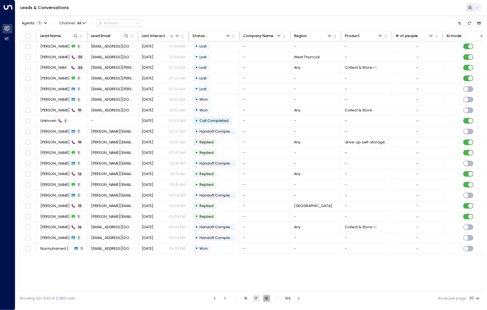
click at [266, 299] on button "18" at bounding box center [266, 298] width 7 height 7
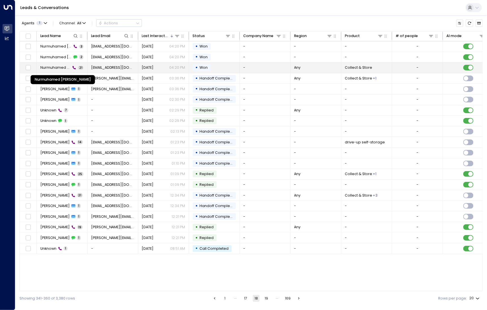
click at [47, 67] on span "Nurmuhamed Yusupov" at bounding box center [55, 67] width 31 height 5
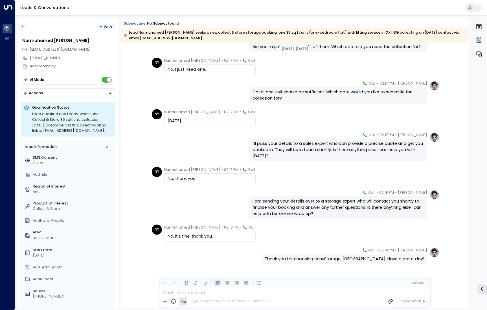
scroll to position [365, 0]
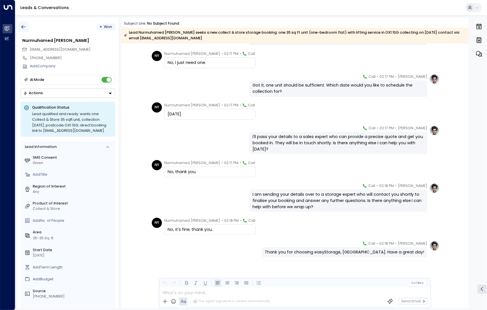
click at [19, 30] on button "button" at bounding box center [23, 27] width 10 height 10
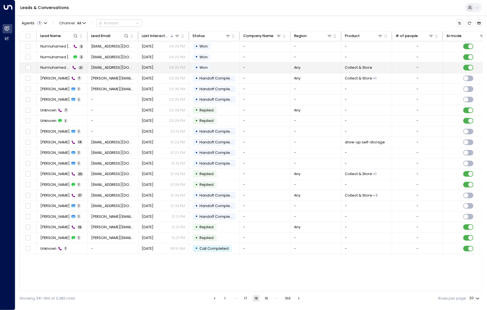
click at [58, 70] on td "Nurmuhamed Yusupov 21" at bounding box center [62, 67] width 51 height 10
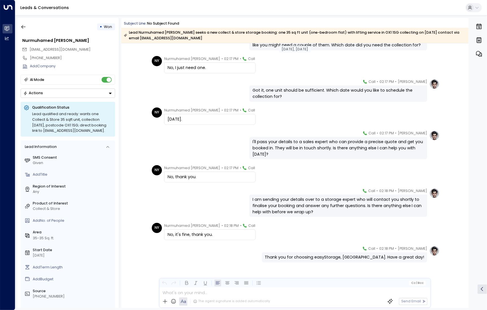
scroll to position [365, 0]
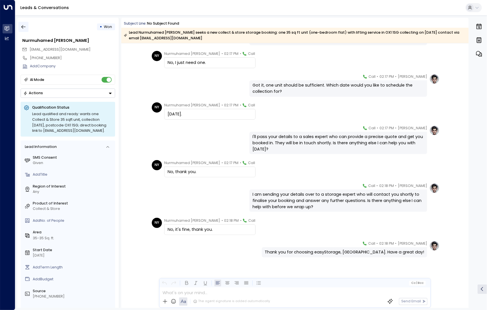
click at [24, 27] on icon "button" at bounding box center [24, 27] width 6 height 6
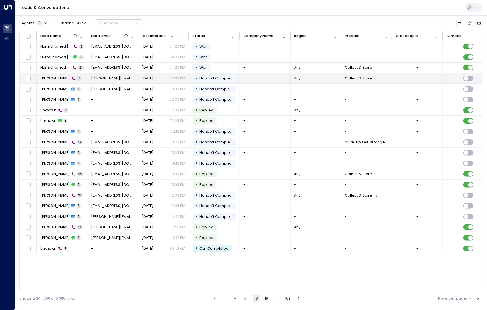
click at [49, 73] on td "Martina Rocchi 7" at bounding box center [62, 78] width 51 height 10
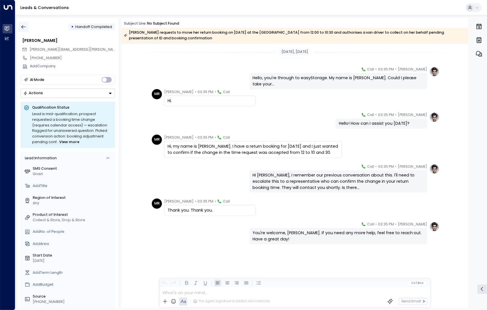
click at [22, 27] on icon "button" at bounding box center [23, 27] width 4 height 4
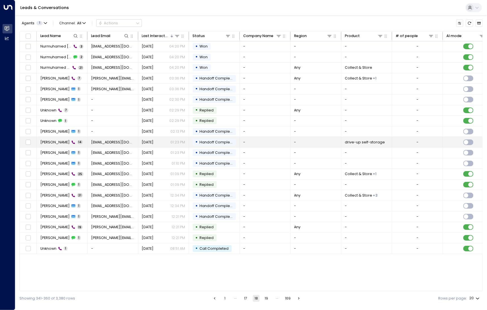
click at [53, 141] on span "Leisha Batija" at bounding box center [54, 142] width 29 height 5
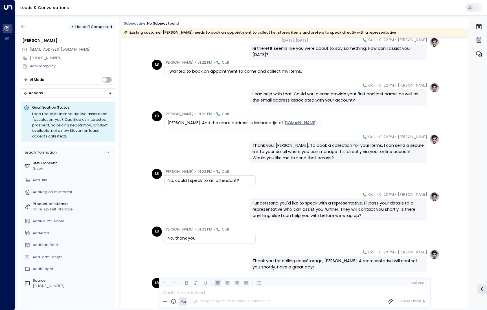
scroll to position [153, 0]
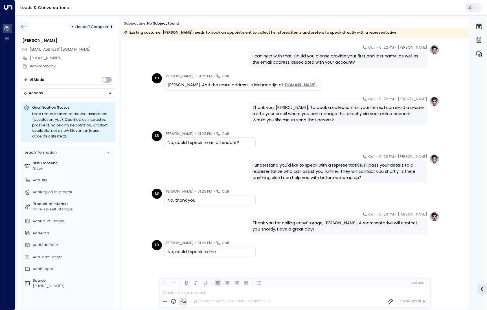
click at [23, 29] on icon "button" at bounding box center [24, 27] width 6 height 6
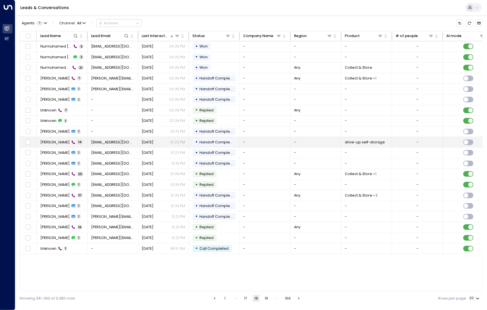
click at [55, 145] on td "Leisha Batija 14" at bounding box center [62, 142] width 51 height 10
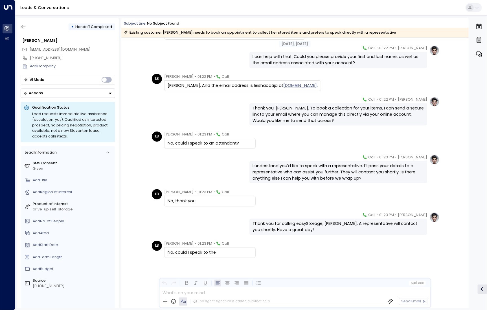
scroll to position [153, 0]
click at [22, 25] on icon "button" at bounding box center [24, 27] width 6 height 6
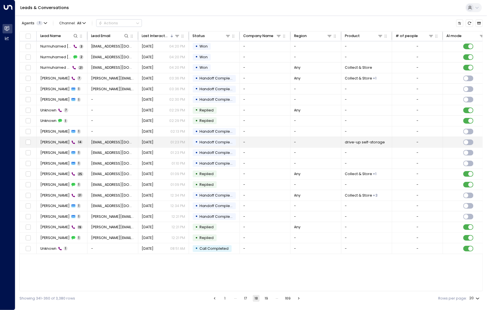
click at [57, 144] on td "Leisha Batija 14" at bounding box center [62, 142] width 51 height 10
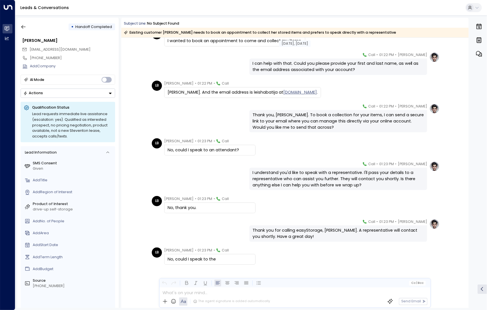
scroll to position [146, 0]
click at [23, 26] on icon "button" at bounding box center [24, 27] width 6 height 6
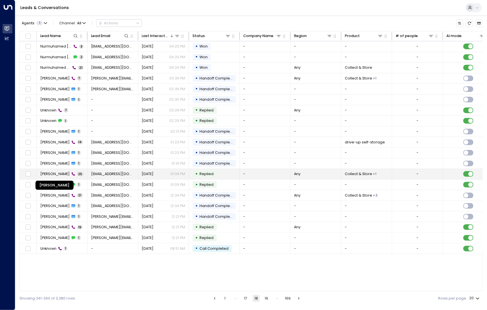
click at [59, 172] on span "Timothy Akintoye" at bounding box center [54, 173] width 29 height 5
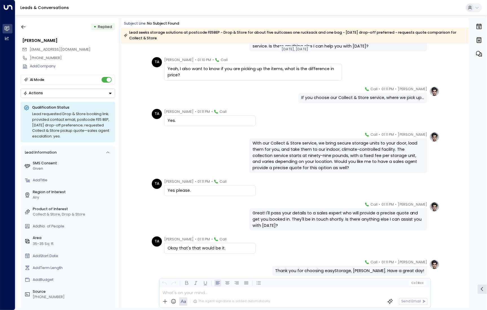
scroll to position [487, 0]
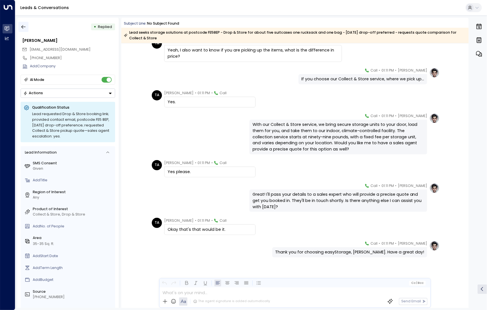
click at [23, 24] on icon "button" at bounding box center [24, 27] width 6 height 6
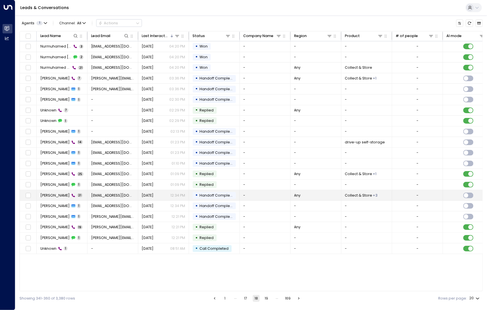
click at [59, 195] on span "Angela O'Norfero" at bounding box center [54, 195] width 29 height 5
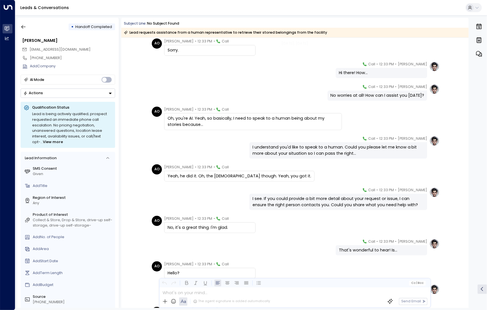
scroll to position [73, 0]
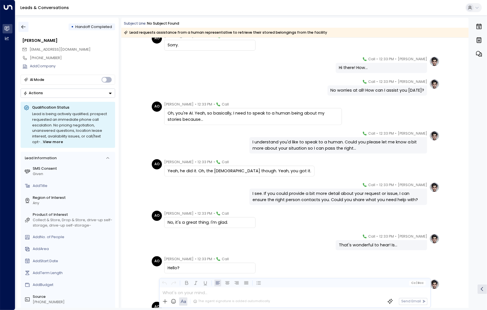
click at [25, 31] on button "button" at bounding box center [23, 27] width 10 height 10
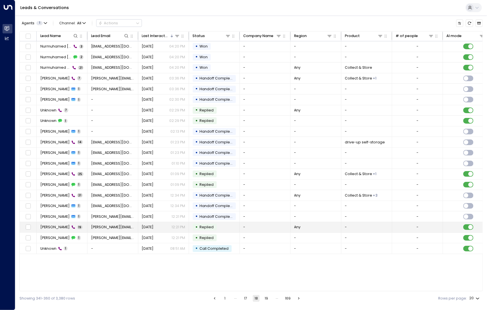
click at [59, 227] on span "Martina Rocchi" at bounding box center [54, 226] width 29 height 5
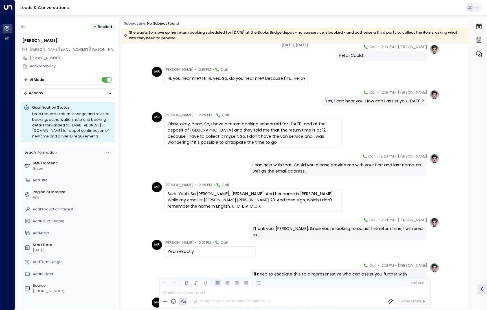
scroll to position [326, 0]
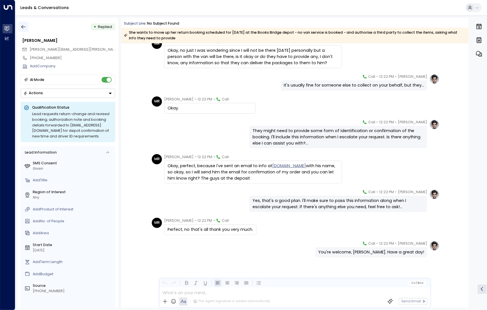
click at [22, 27] on icon "button" at bounding box center [23, 27] width 4 height 4
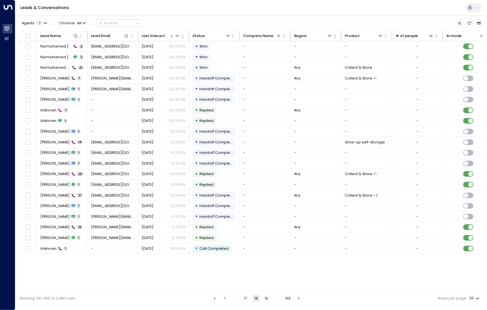
click at [265, 295] on button "19" at bounding box center [266, 298] width 7 height 7
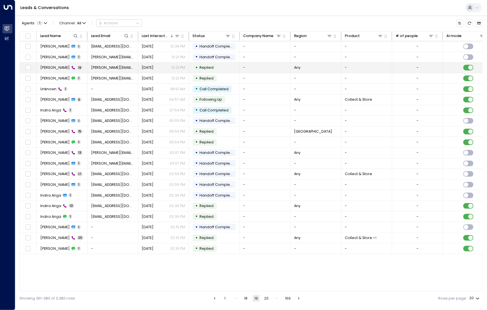
click at [48, 65] on span "Martina Rocchi" at bounding box center [54, 67] width 29 height 5
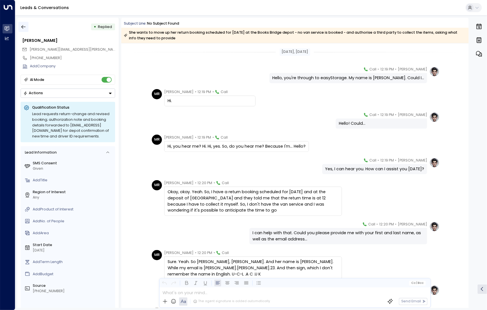
click at [25, 28] on icon "button" at bounding box center [24, 27] width 6 height 6
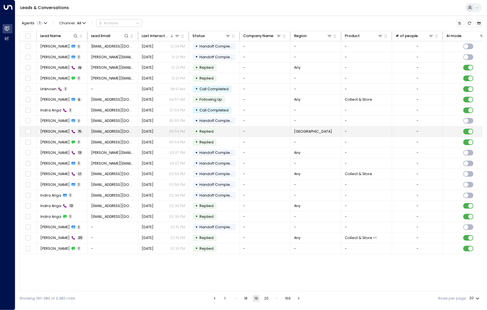
click at [45, 130] on span "Omar Saif" at bounding box center [54, 131] width 29 height 5
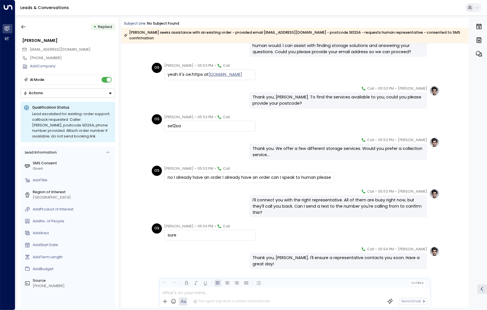
scroll to position [187, 0]
click at [27, 28] on button "button" at bounding box center [23, 27] width 10 height 10
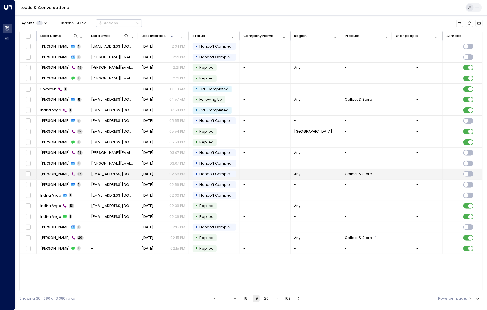
click at [50, 170] on td "Valerie McKenzie 17" at bounding box center [62, 174] width 51 height 10
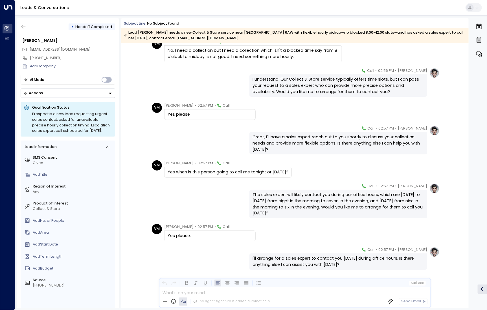
scroll to position [275, 0]
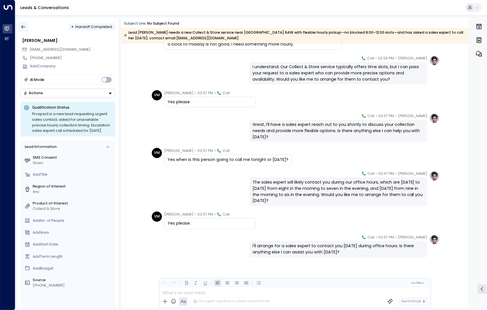
click at [27, 27] on button "button" at bounding box center [23, 27] width 10 height 10
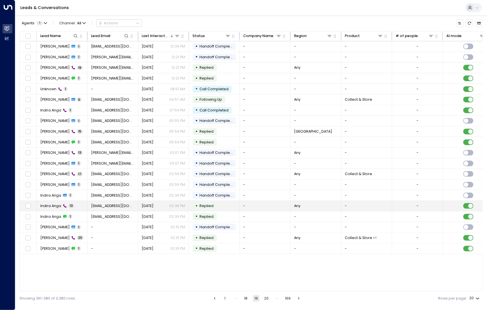
click at [50, 208] on td "Indira Anga 13" at bounding box center [62, 206] width 51 height 10
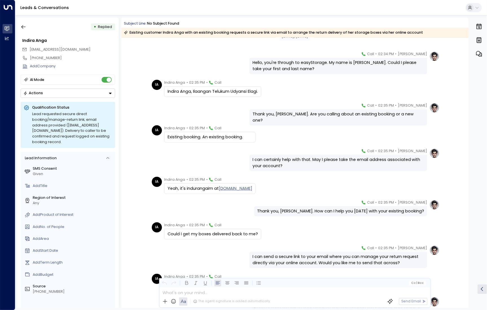
scroll to position [15, 0]
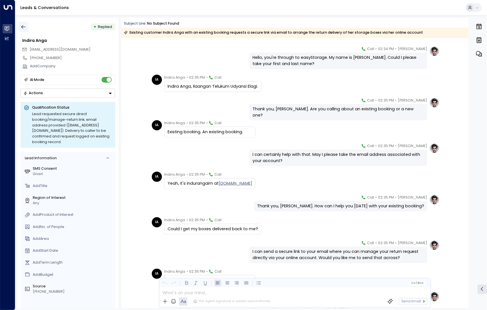
click at [27, 28] on button "button" at bounding box center [23, 27] width 10 height 10
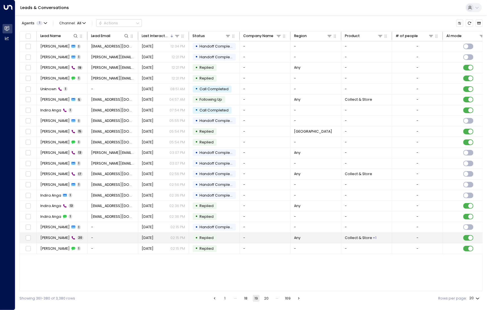
click at [47, 235] on span "Natasha Tuff" at bounding box center [54, 237] width 29 height 5
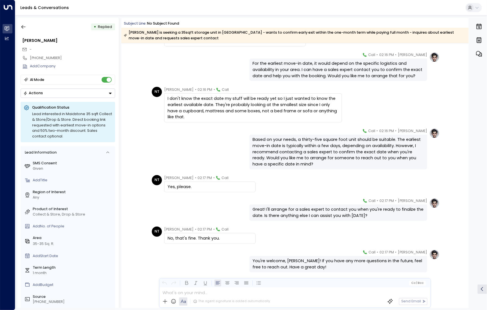
scroll to position [403, 0]
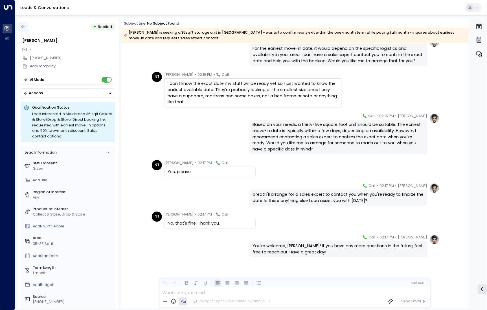
click at [27, 30] on button "button" at bounding box center [23, 27] width 10 height 10
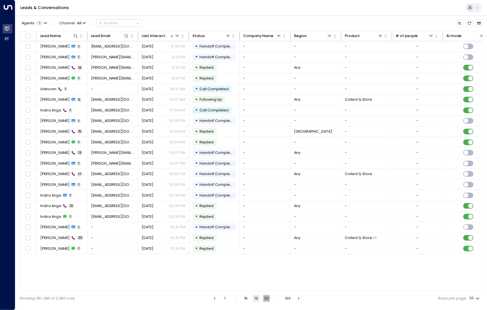
click at [270, 299] on button "20" at bounding box center [266, 298] width 7 height 7
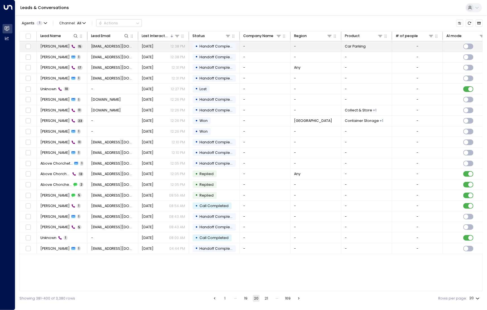
click at [51, 50] on td "Moana Kargi 15" at bounding box center [62, 46] width 51 height 10
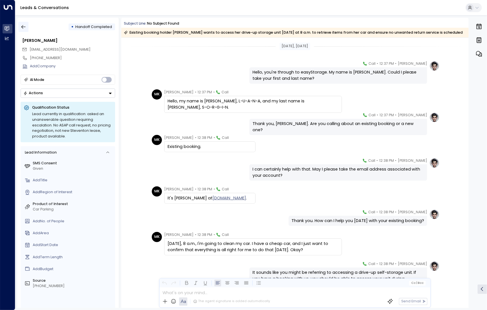
click at [22, 27] on icon "button" at bounding box center [23, 27] width 4 height 4
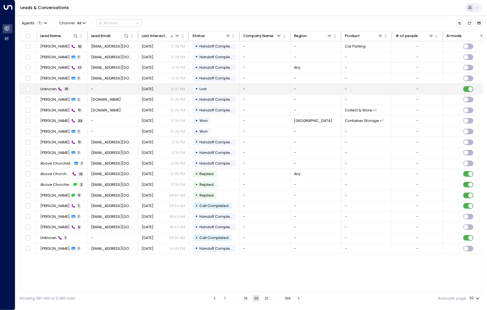
click at [48, 89] on span "Unknown" at bounding box center [48, 88] width 16 height 5
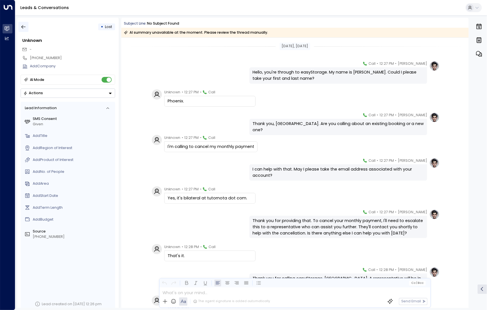
click at [24, 31] on button "button" at bounding box center [23, 27] width 10 height 10
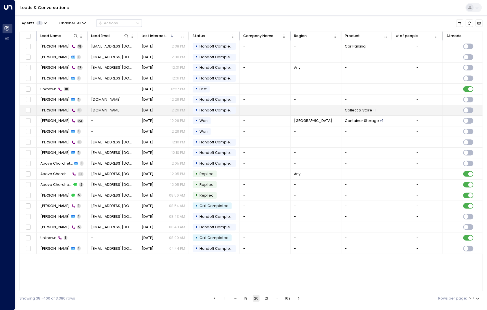
click at [53, 109] on span "[PERSON_NAME]" at bounding box center [54, 110] width 29 height 5
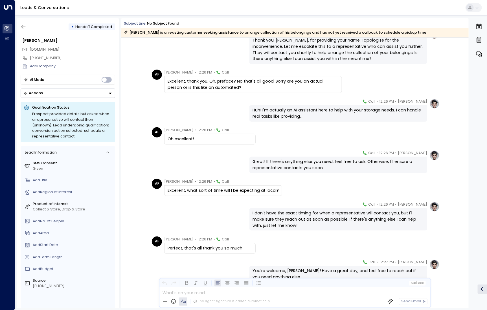
scroll to position [126, 0]
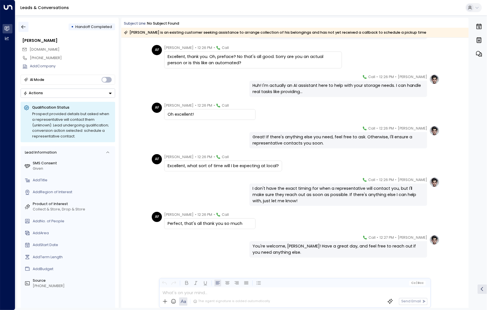
click at [25, 26] on icon "button" at bounding box center [24, 27] width 6 height 6
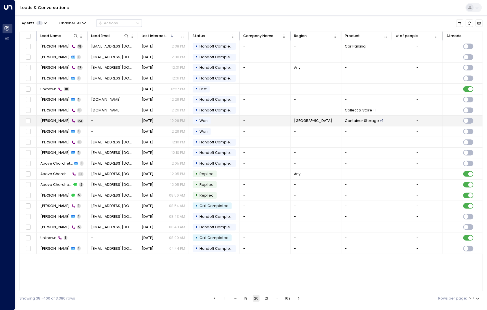
click at [51, 120] on span "Gary Hall" at bounding box center [54, 120] width 29 height 5
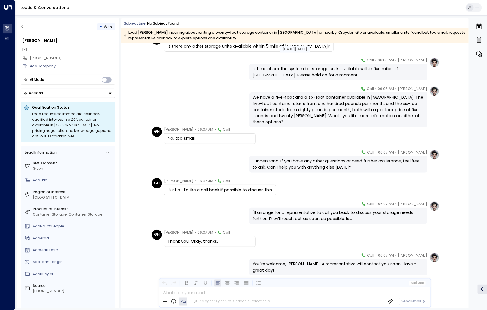
scroll to position [434, 0]
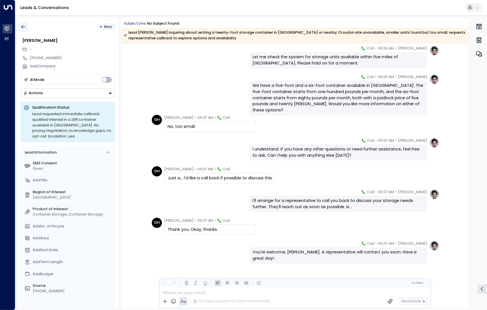
click at [26, 27] on button "button" at bounding box center [23, 27] width 10 height 10
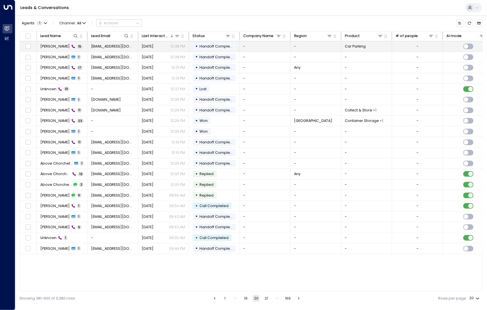
click at [53, 45] on span "Moana Kargi" at bounding box center [54, 46] width 29 height 5
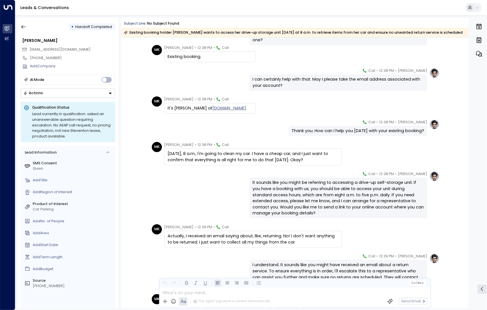
scroll to position [107, 0]
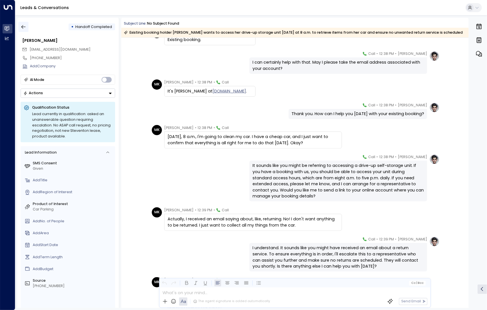
click at [25, 25] on icon "button" at bounding box center [24, 27] width 6 height 6
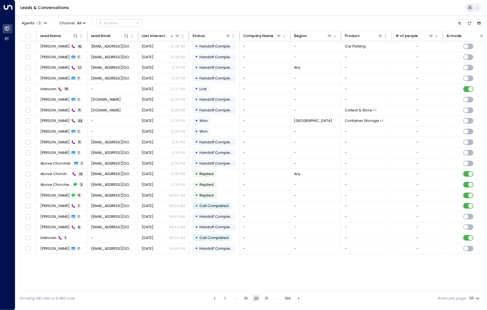
click at [268, 297] on button "21" at bounding box center [266, 298] width 7 height 7
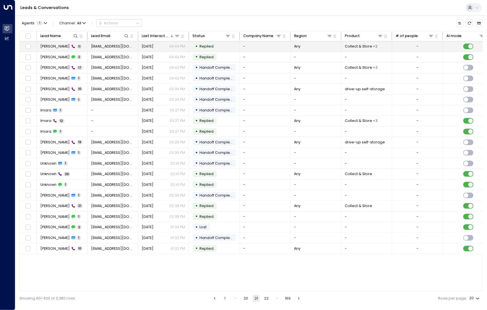
click at [65, 49] on td "Stephanie Simon 11" at bounding box center [62, 46] width 51 height 10
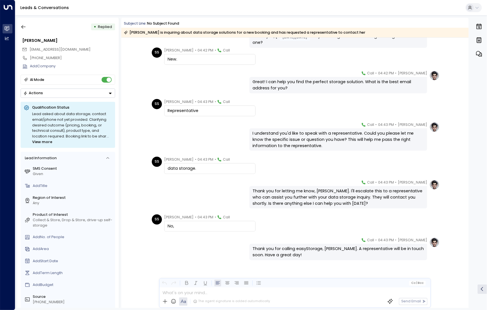
scroll to position [90, 0]
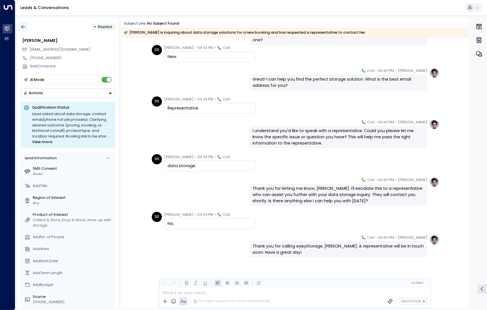
click at [24, 28] on icon "button" at bounding box center [24, 27] width 6 height 6
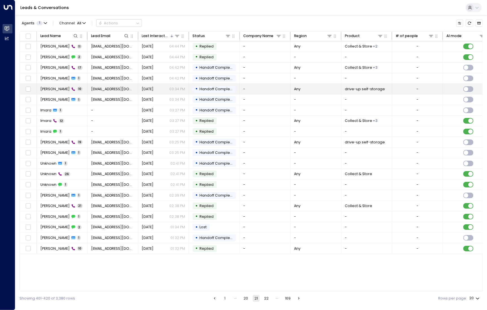
click at [50, 90] on span "Matt Stevenson" at bounding box center [54, 88] width 29 height 5
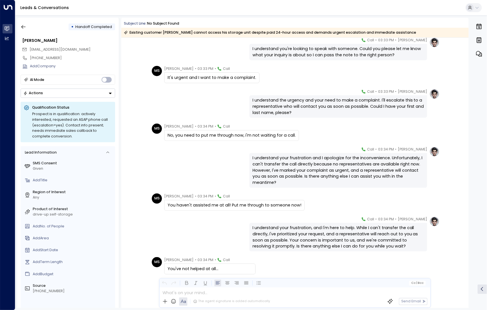
scroll to position [78, 0]
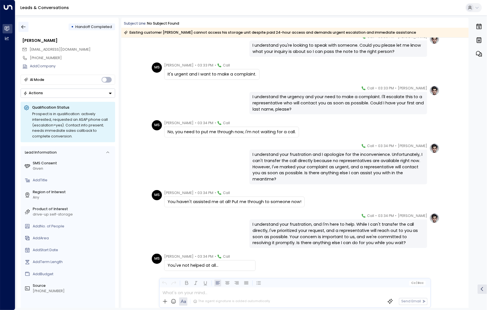
click at [24, 26] on icon "button" at bounding box center [24, 27] width 6 height 6
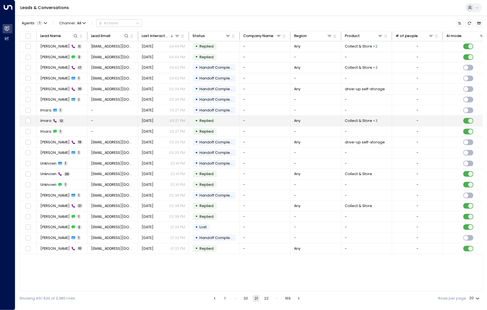
click at [51, 119] on div "Imara 12" at bounding box center [52, 120] width 24 height 5
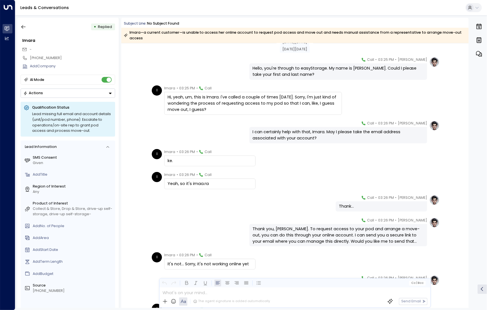
scroll to position [119, 0]
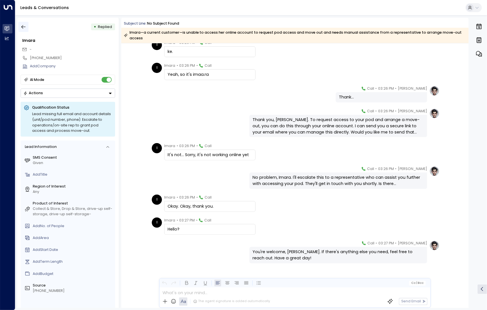
click at [22, 26] on icon "button" at bounding box center [24, 27] width 6 height 6
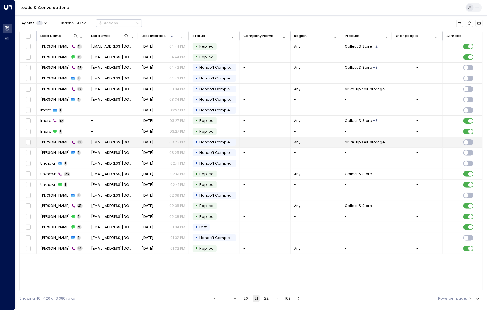
click at [48, 141] on span "Matt Stevenson" at bounding box center [54, 142] width 29 height 5
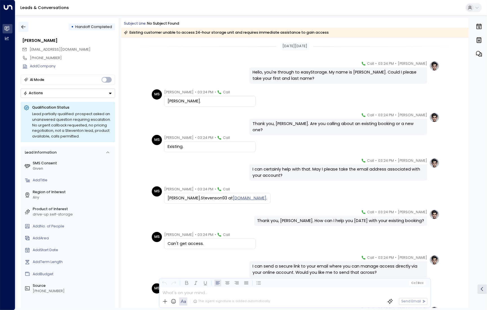
click at [25, 26] on icon "button" at bounding box center [24, 27] width 6 height 6
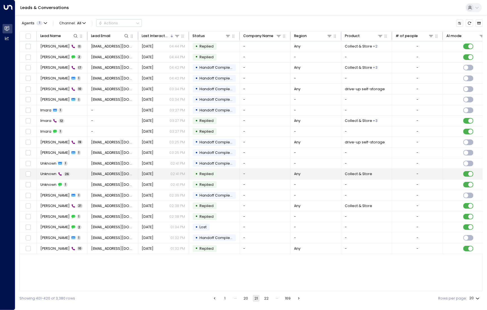
click at [42, 175] on td "Unknown 26" at bounding box center [62, 174] width 51 height 10
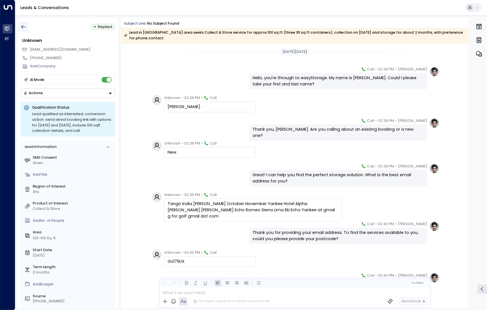
click at [22, 23] on button "button" at bounding box center [23, 27] width 10 height 10
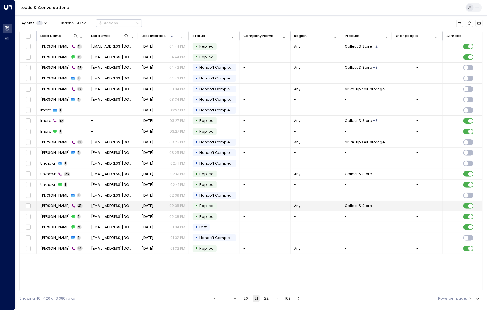
click at [71, 204] on icon at bounding box center [73, 206] width 4 height 4
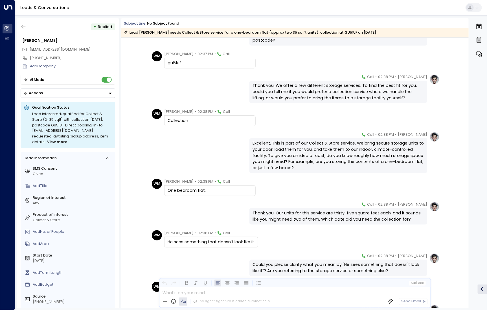
scroll to position [187, 0]
click at [206, 182] on div "Will Moody • 02:38 PM • Call" at bounding box center [197, 181] width 66 height 6
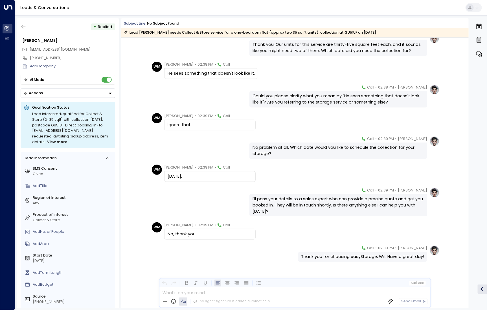
scroll to position [359, 0]
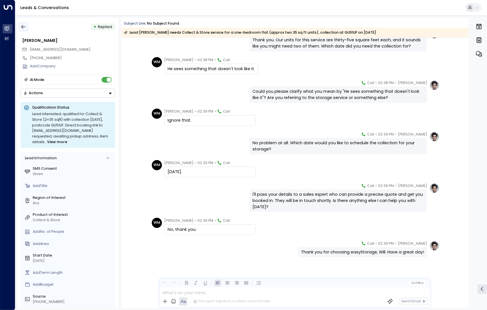
click at [23, 25] on icon "button" at bounding box center [24, 27] width 6 height 6
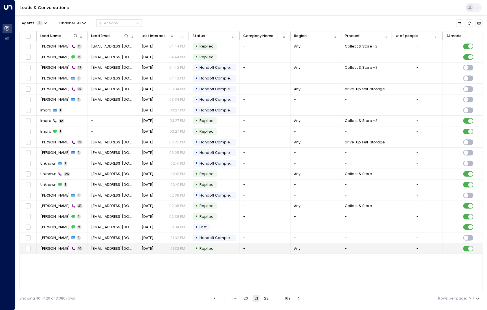
click at [60, 248] on span "Sue Weatherly" at bounding box center [54, 248] width 29 height 5
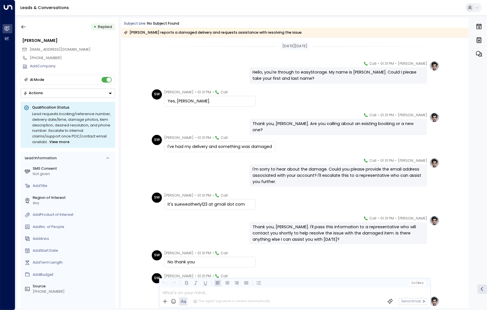
scroll to position [55, 0]
